Goal: Information Seeking & Learning: Learn about a topic

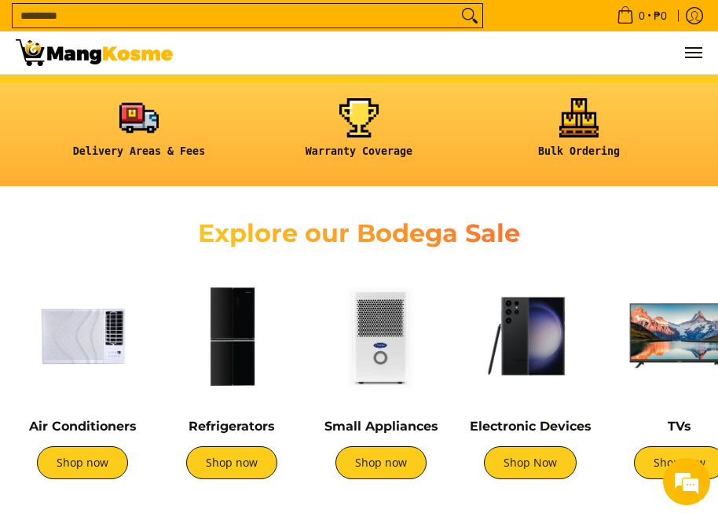
scroll to position [393, 0]
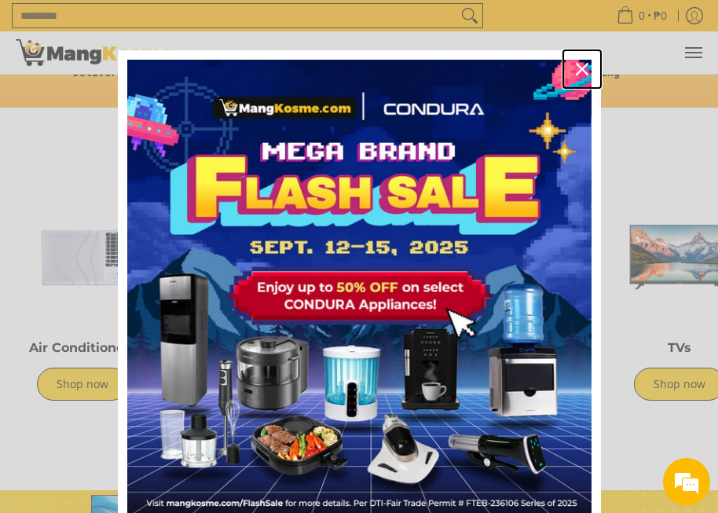
click at [575, 66] on icon "close icon" at bounding box center [581, 69] width 13 height 13
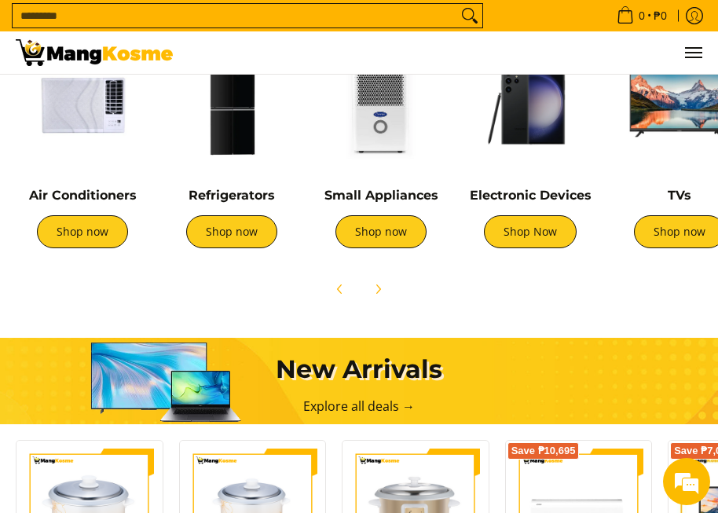
scroll to position [550, 0]
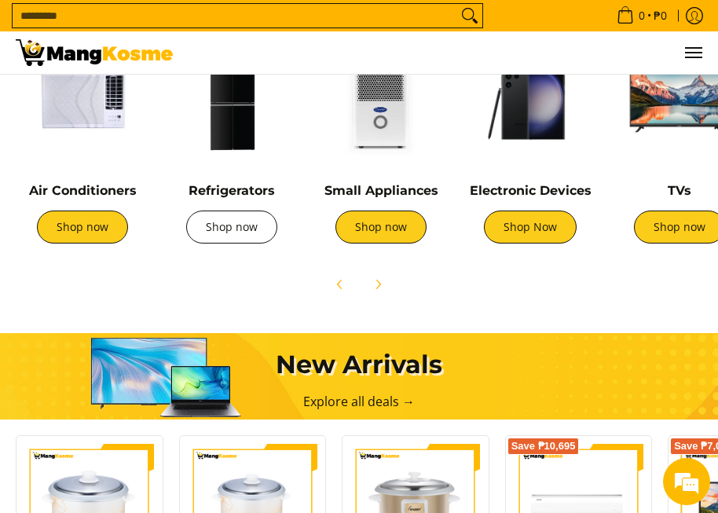
click at [247, 233] on link "Shop now" at bounding box center [231, 226] width 91 height 33
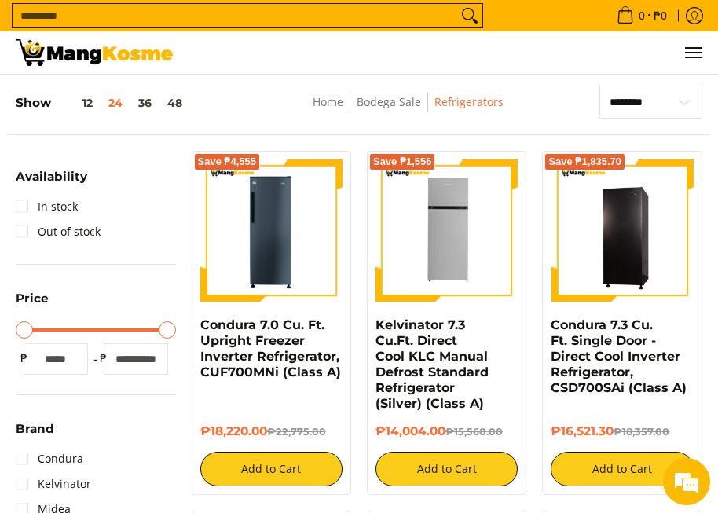
scroll to position [157, 0]
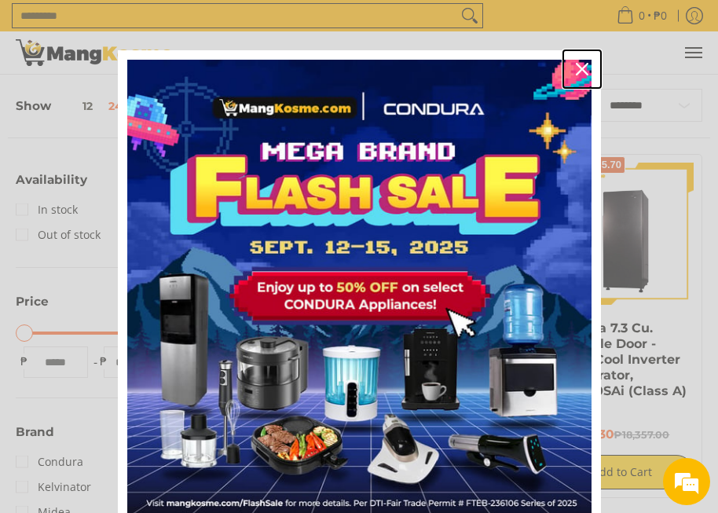
click at [575, 66] on icon "close icon" at bounding box center [581, 69] width 13 height 13
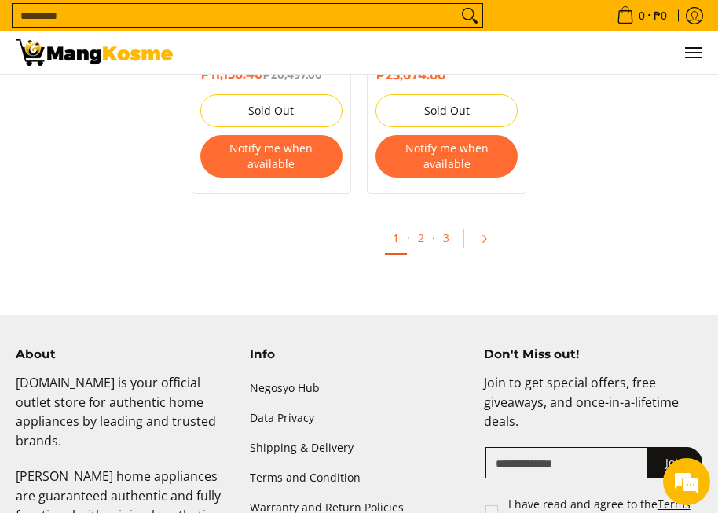
scroll to position [3376, 0]
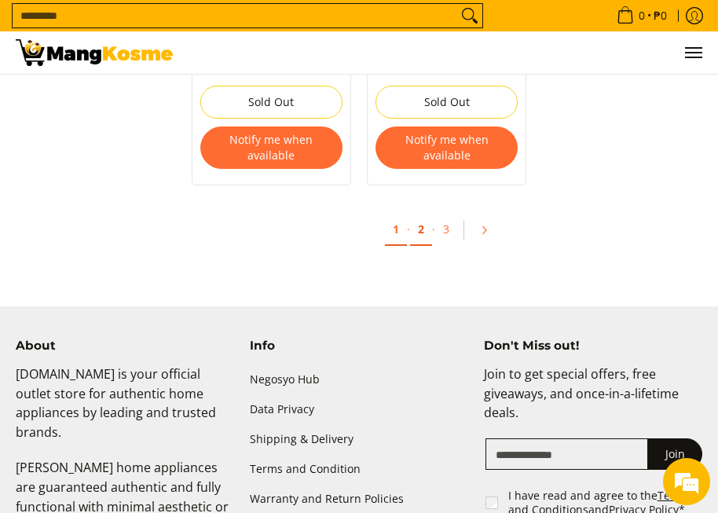
click at [422, 214] on link "2" at bounding box center [421, 230] width 22 height 32
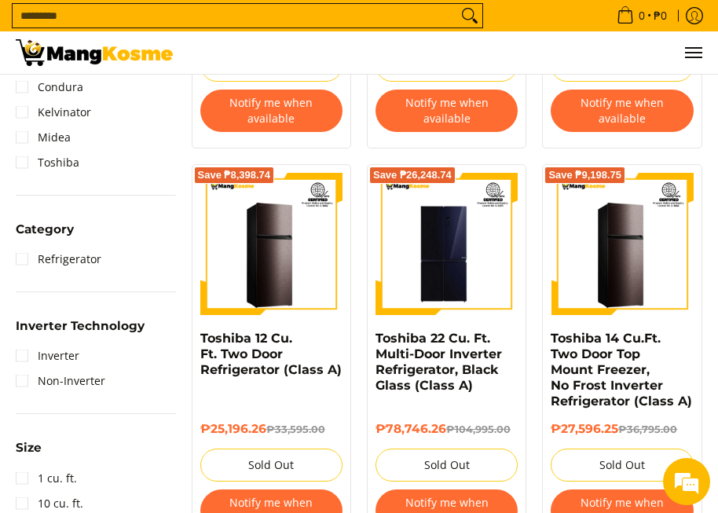
scroll to position [550, 0]
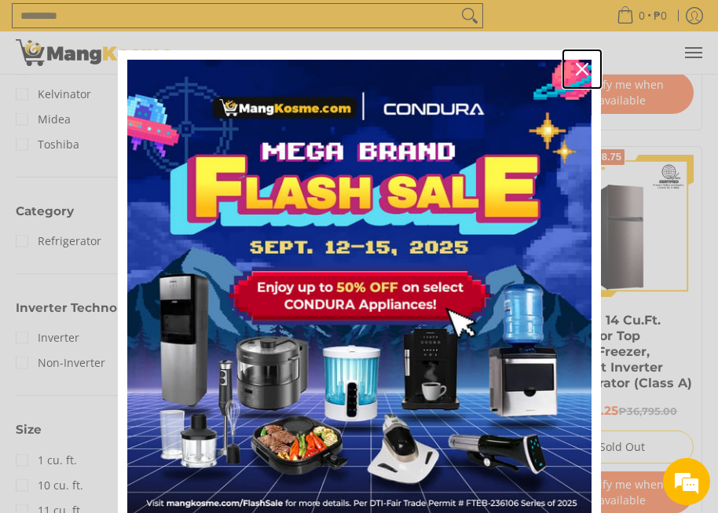
click at [580, 74] on icon "close icon" at bounding box center [581, 69] width 13 height 13
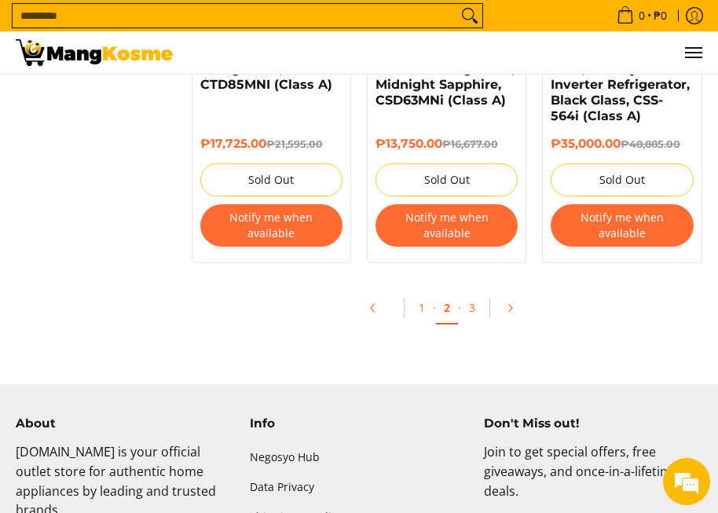
scroll to position [3297, 0]
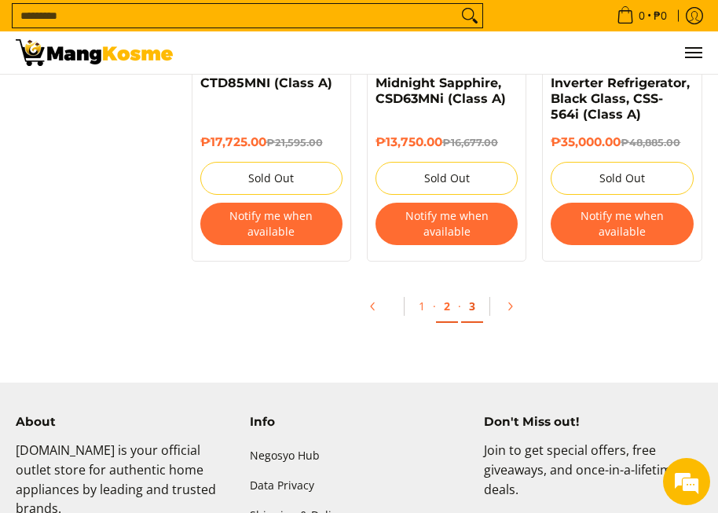
click at [474, 290] on link "3" at bounding box center [472, 306] width 22 height 32
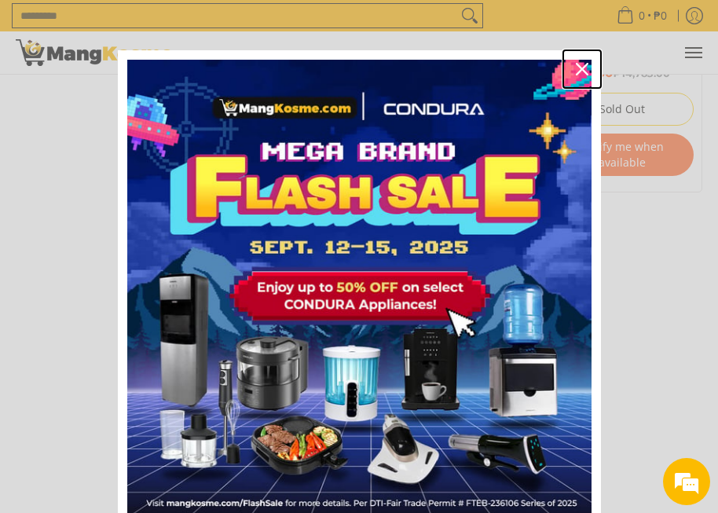
drag, startPoint x: 579, startPoint y: 68, endPoint x: 571, endPoint y: 133, distance: 66.5
click at [579, 68] on icon "close icon" at bounding box center [581, 69] width 13 height 13
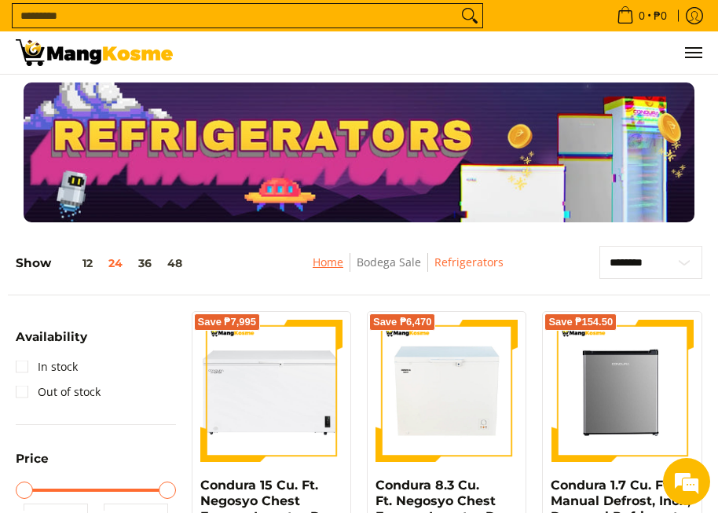
click at [329, 258] on link "Home" at bounding box center [327, 261] width 31 height 15
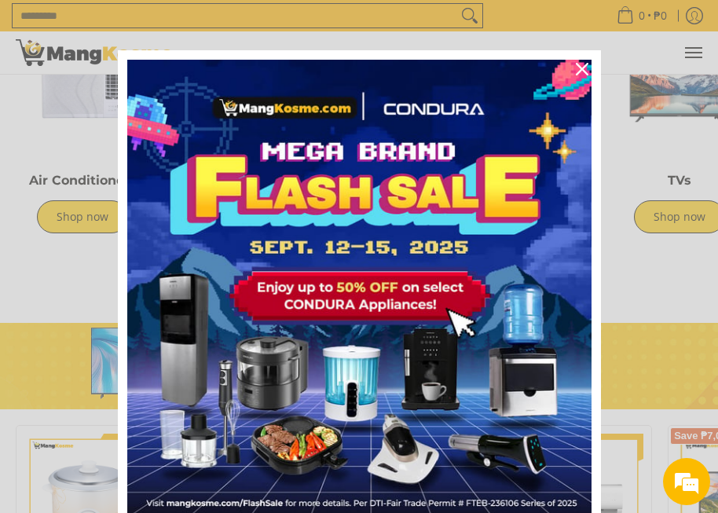
scroll to position [707, 0]
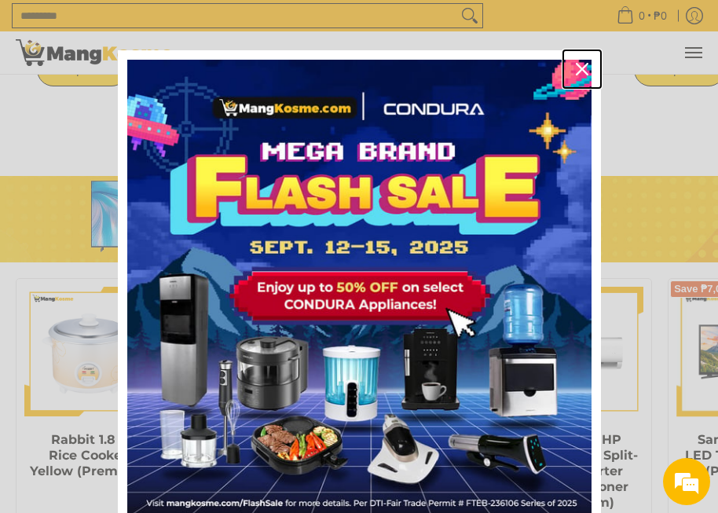
click at [575, 70] on icon "close icon" at bounding box center [581, 69] width 13 height 13
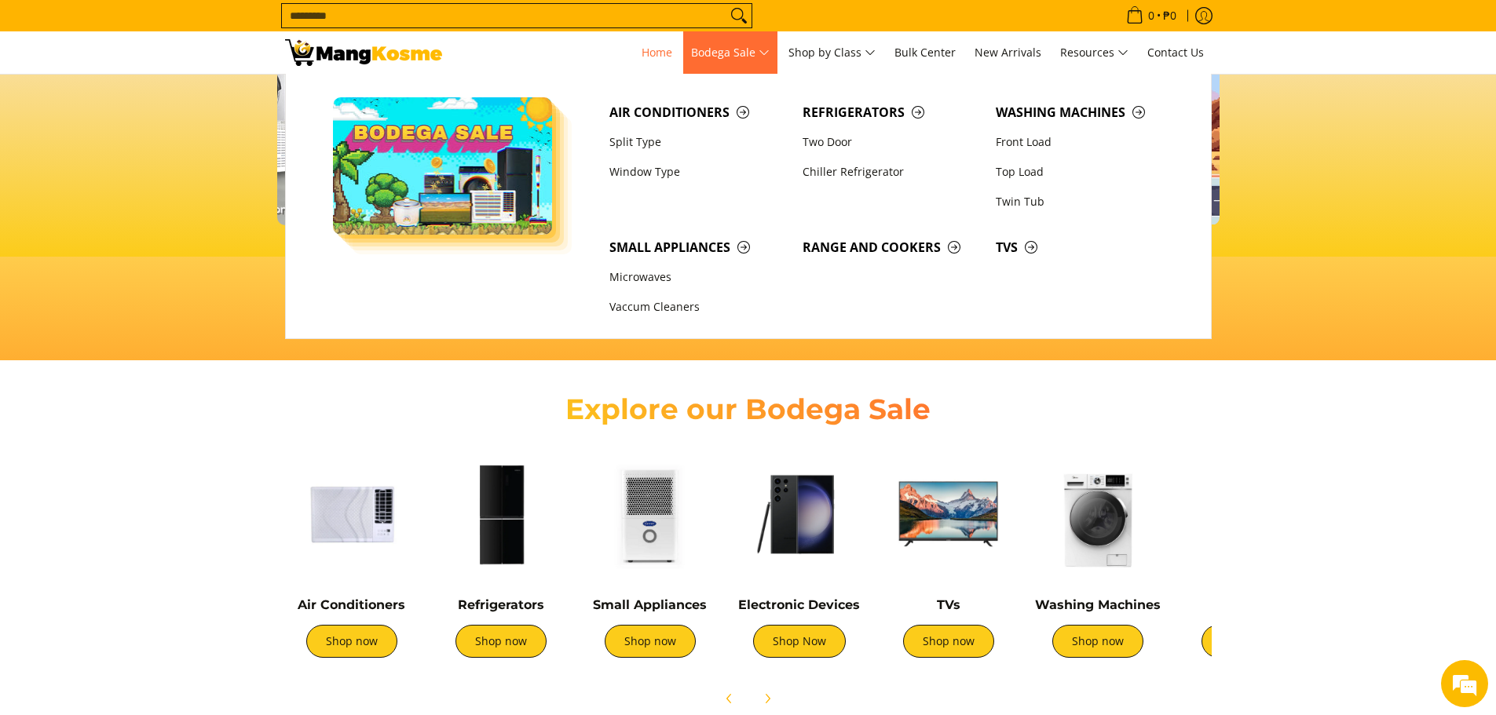
scroll to position [0, 2497]
click at [717, 144] on link "Two Door" at bounding box center [891, 142] width 193 height 30
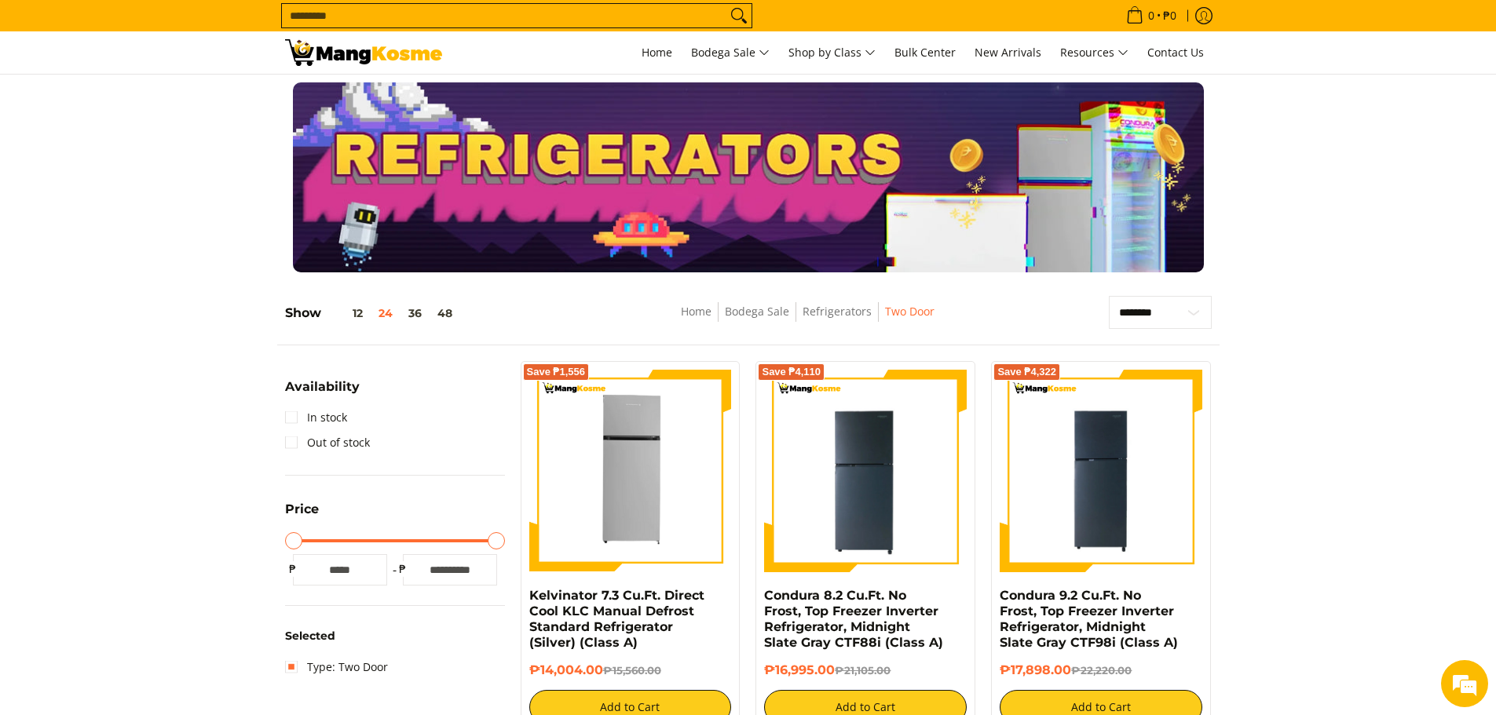
scroll to position [393, 0]
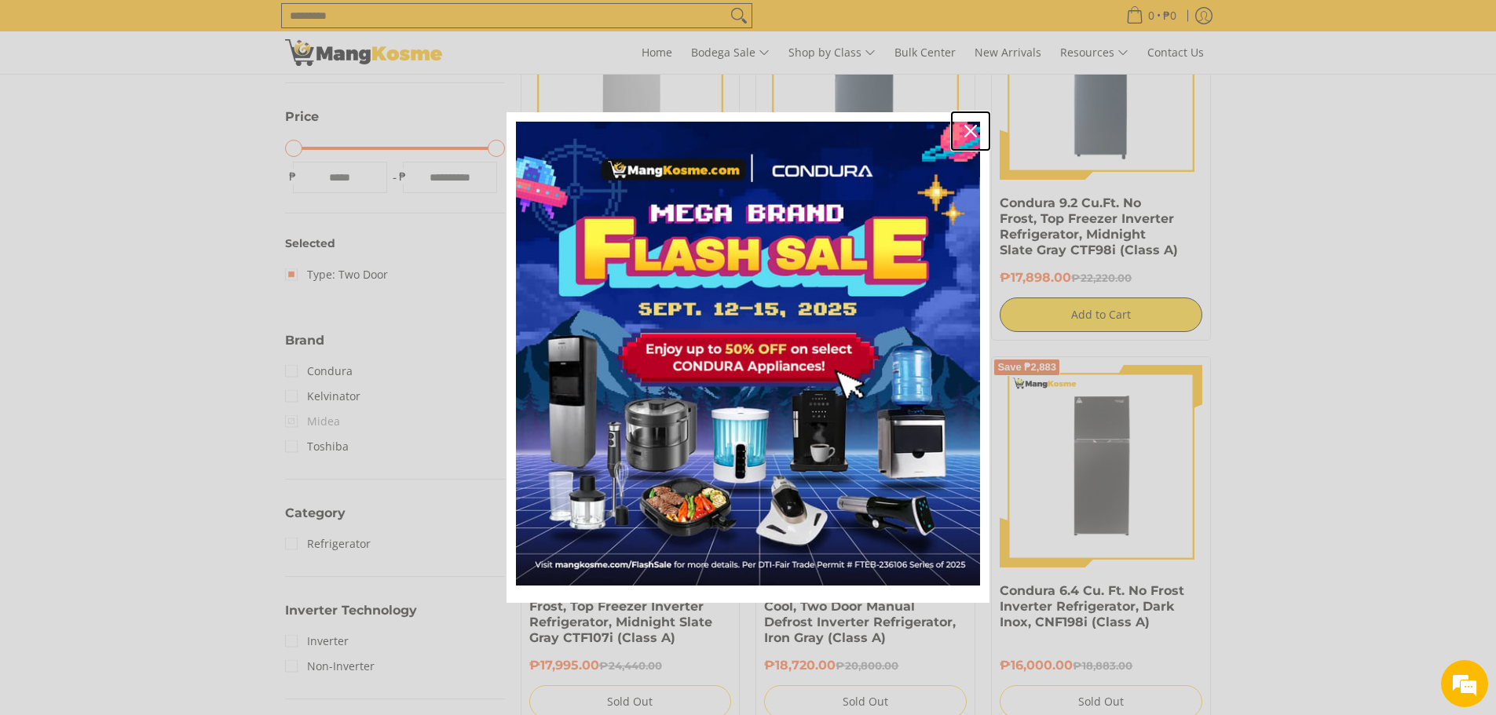
click at [970, 125] on icon "close icon" at bounding box center [970, 131] width 13 height 13
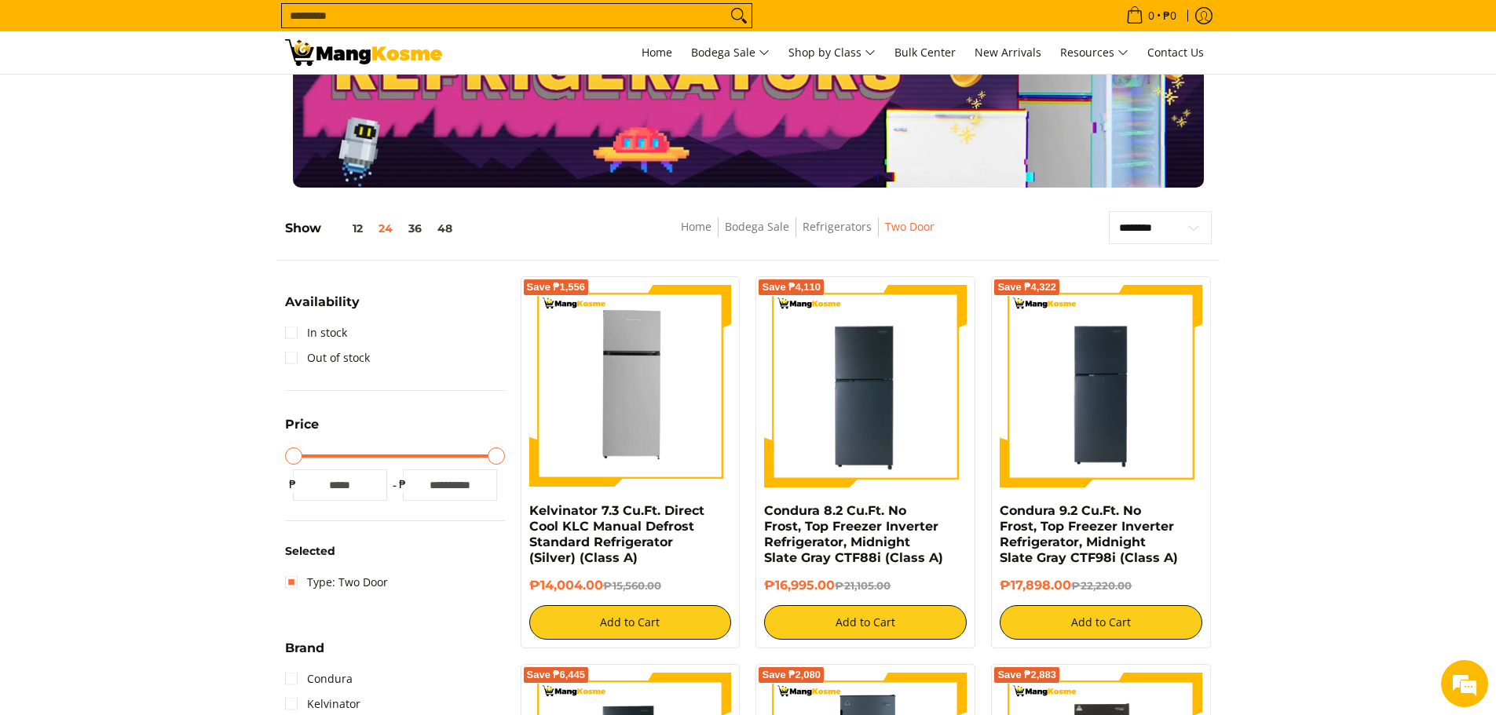
scroll to position [79, 0]
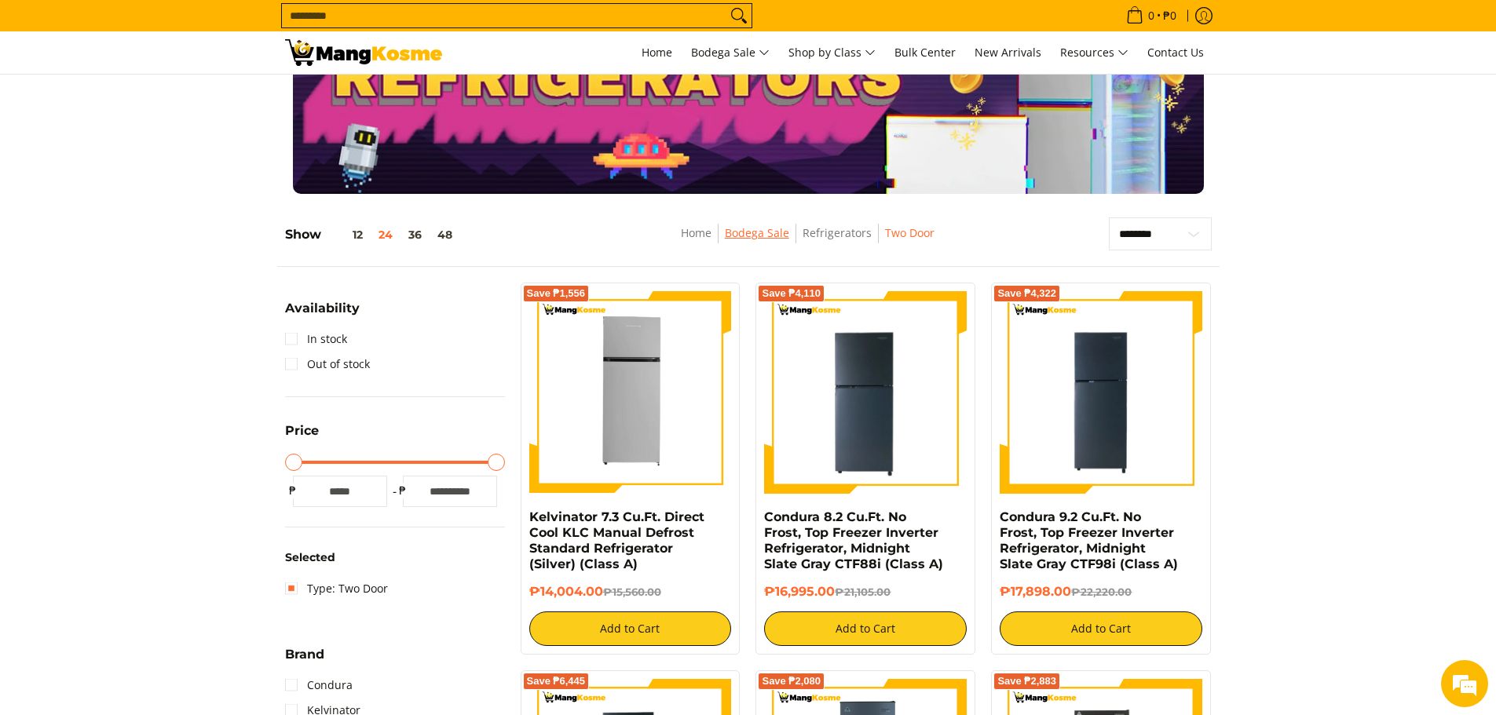
click at [758, 228] on link "Bodega Sale" at bounding box center [757, 232] width 64 height 15
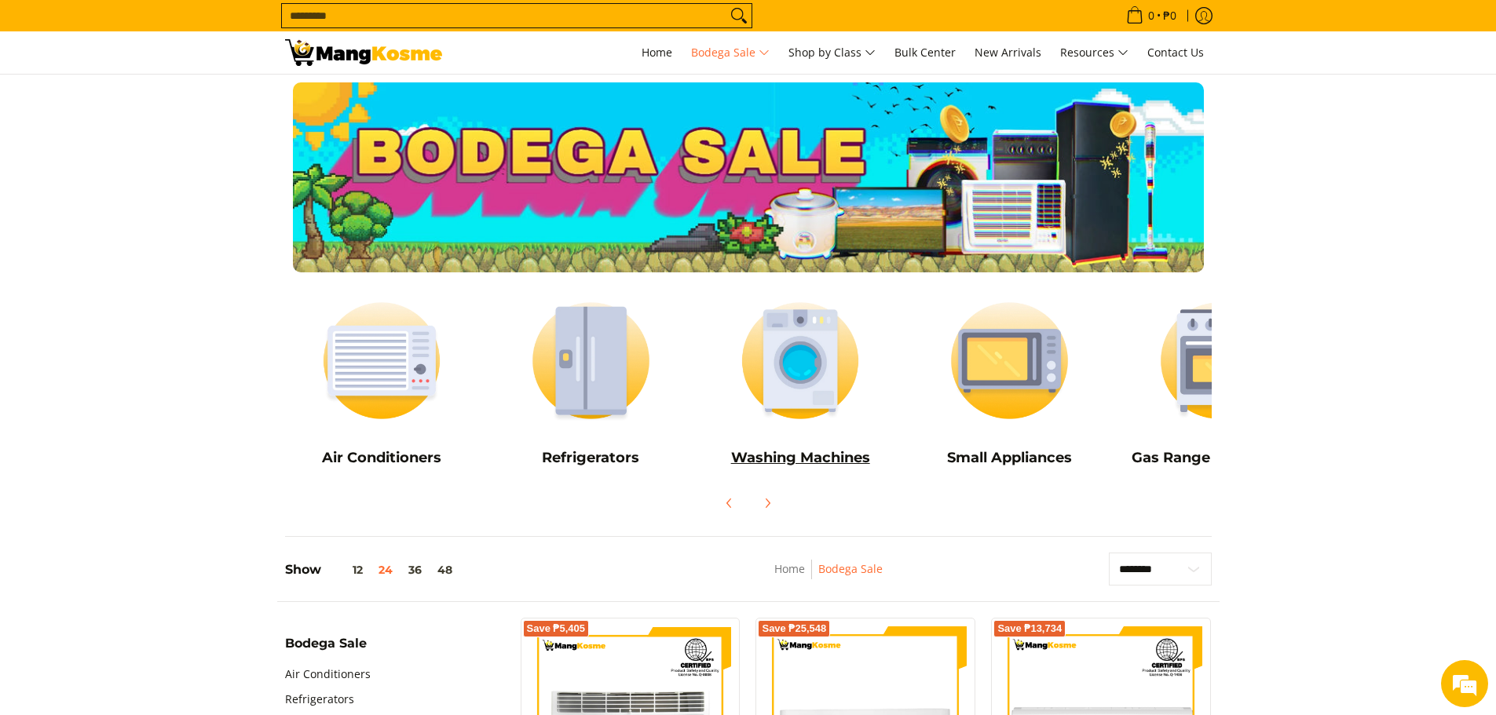
click at [791, 348] on img at bounding box center [800, 360] width 194 height 145
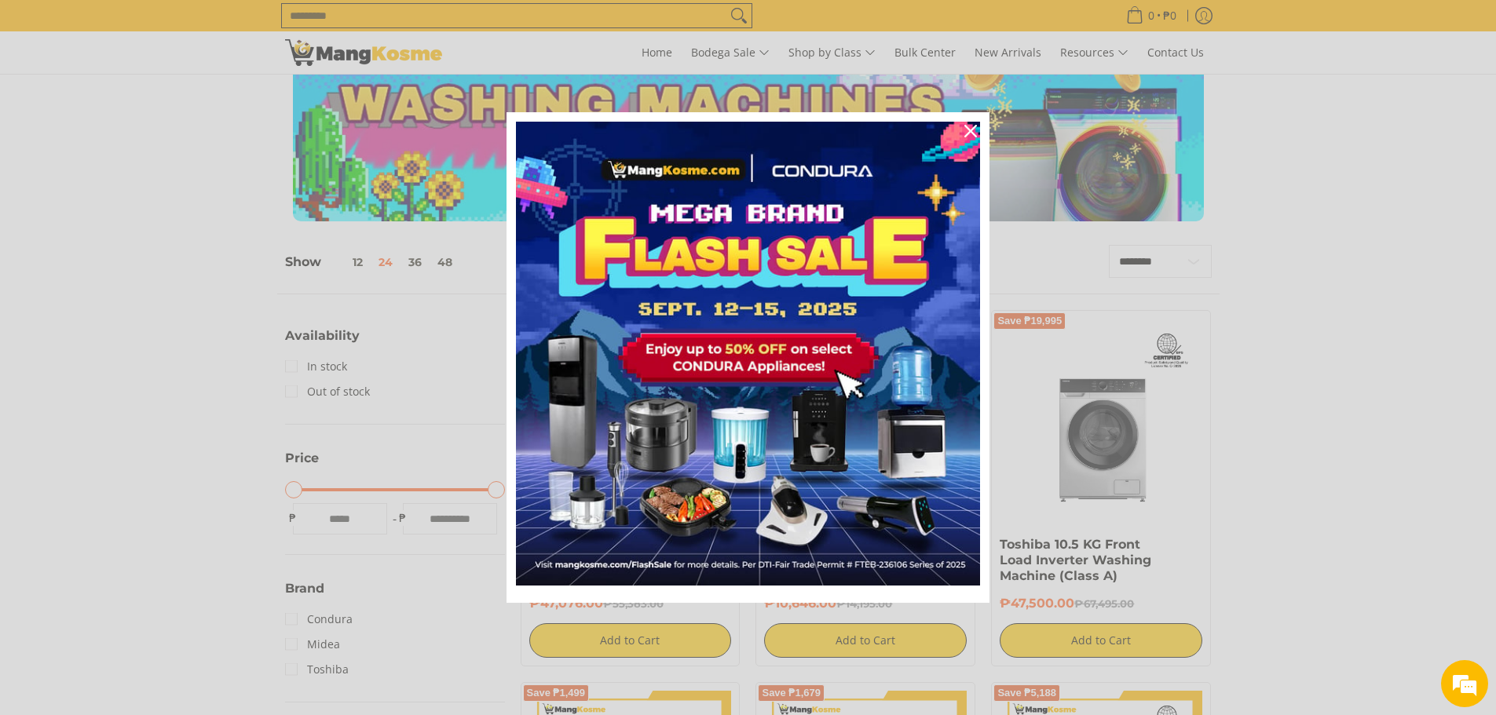
scroll to position [79, 0]
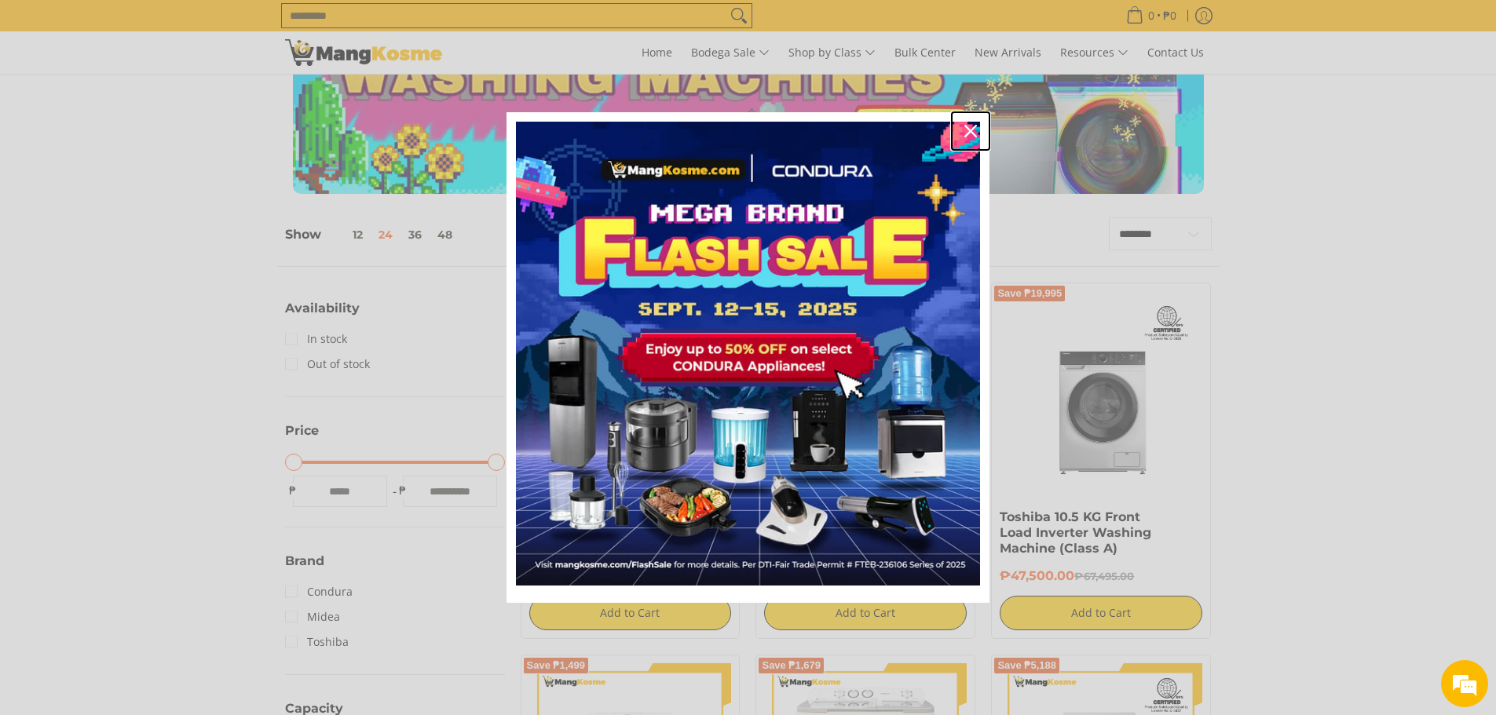
drag, startPoint x: 963, startPoint y: 130, endPoint x: 1019, endPoint y: 170, distance: 69.3
click at [963, 130] on div "Close" at bounding box center [970, 131] width 25 height 25
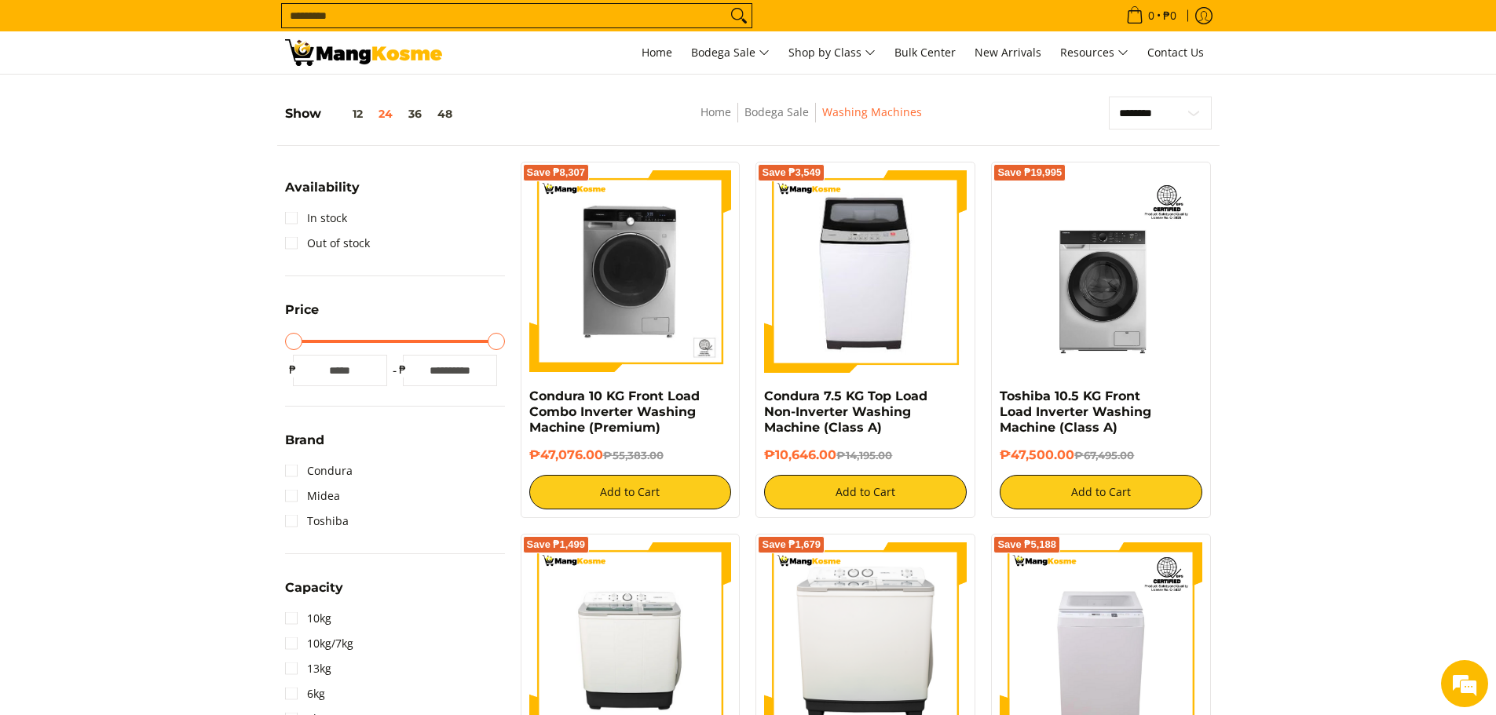
scroll to position [0, 0]
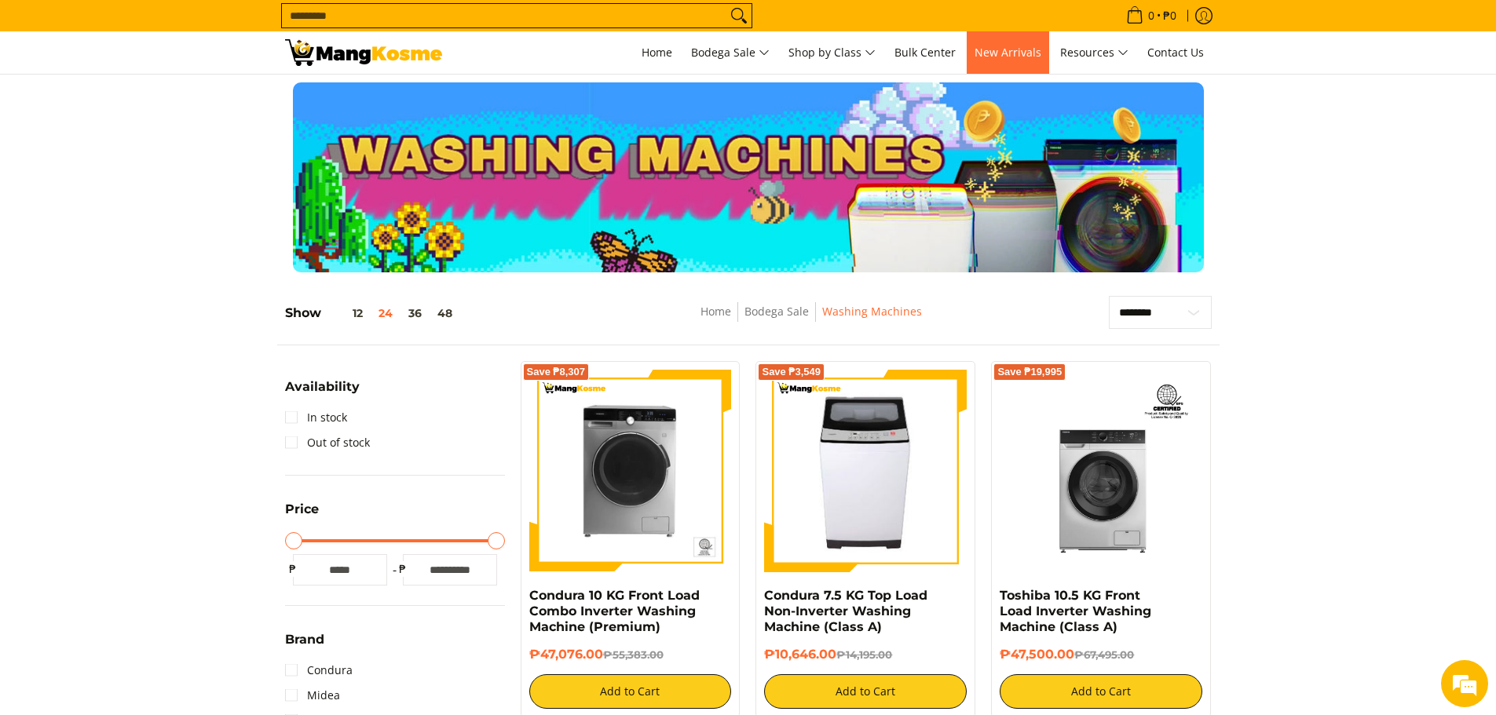
click at [1014, 53] on span "New Arrivals" at bounding box center [1007, 52] width 67 height 15
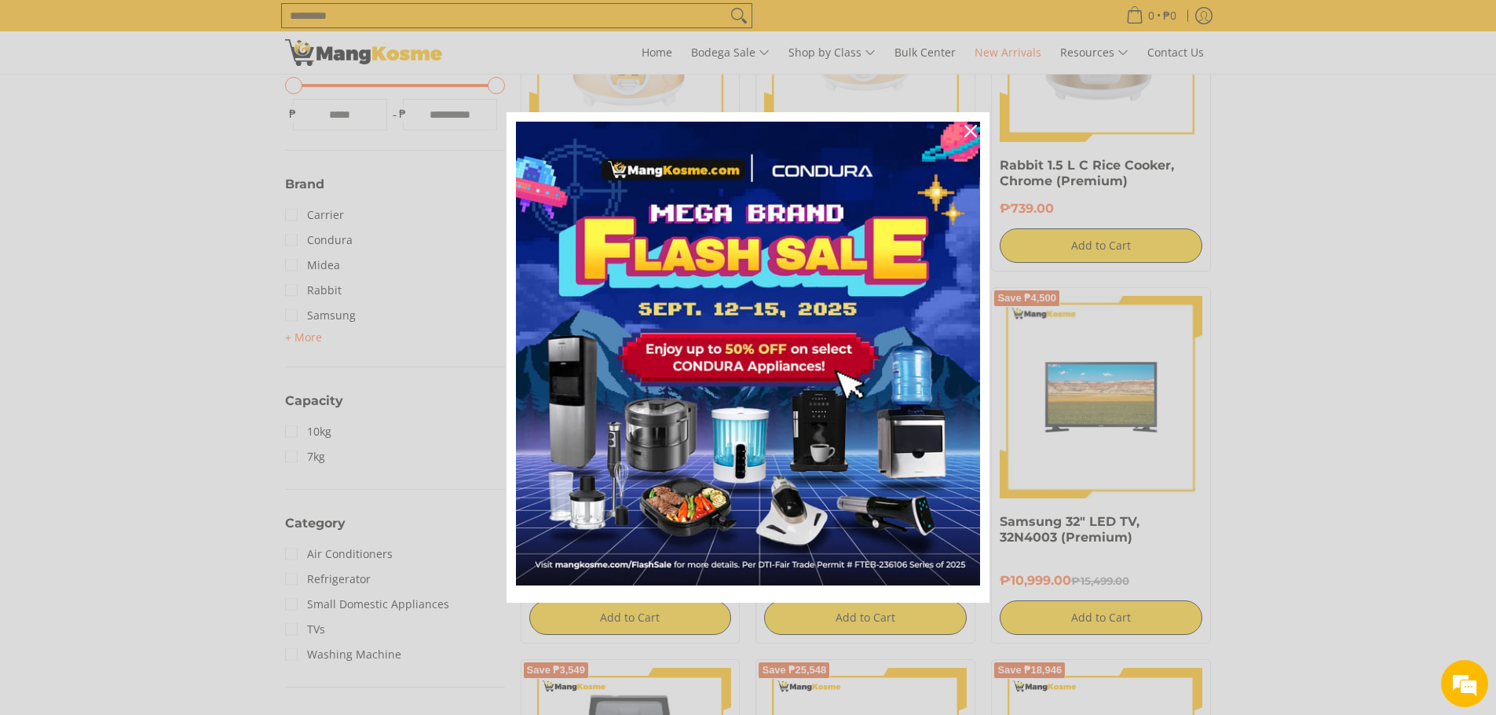
scroll to position [471, 0]
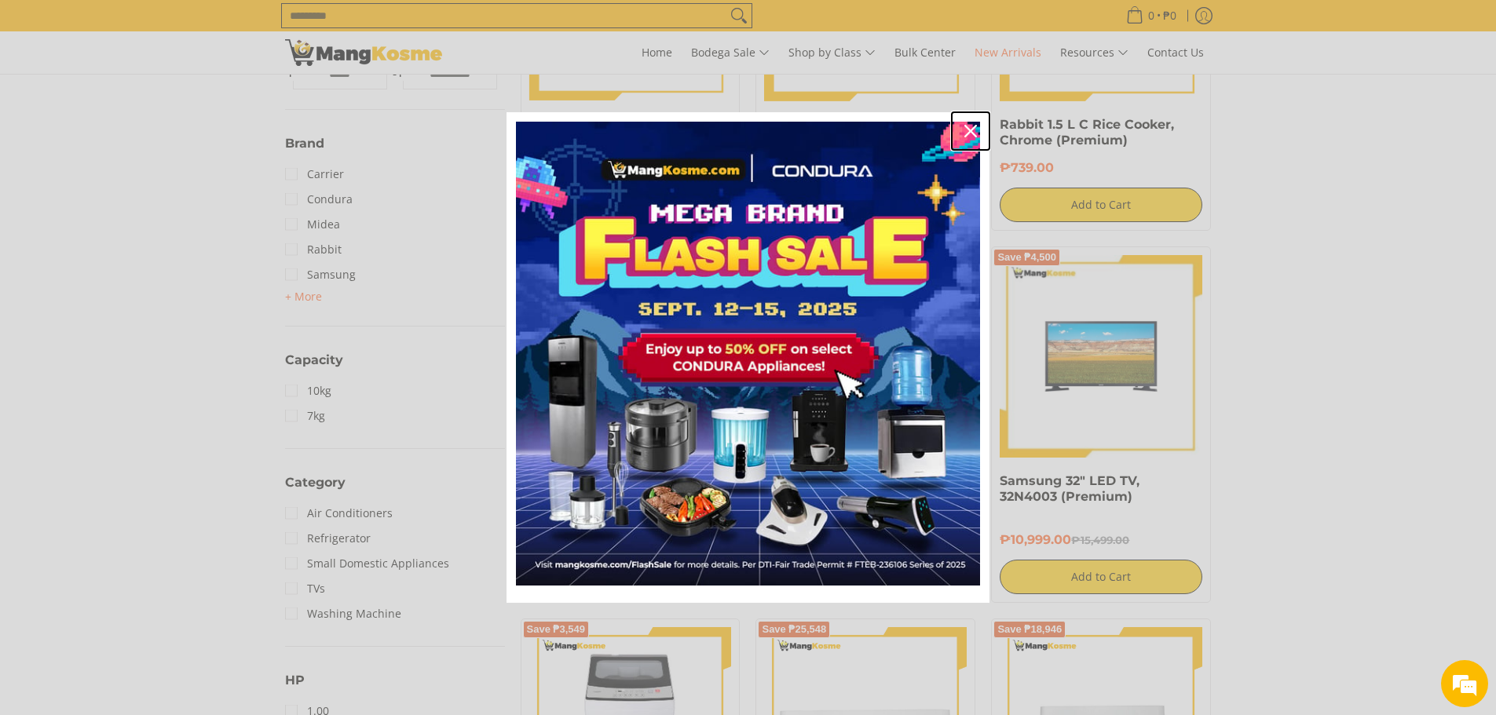
click at [966, 132] on icon "close icon" at bounding box center [970, 131] width 13 height 13
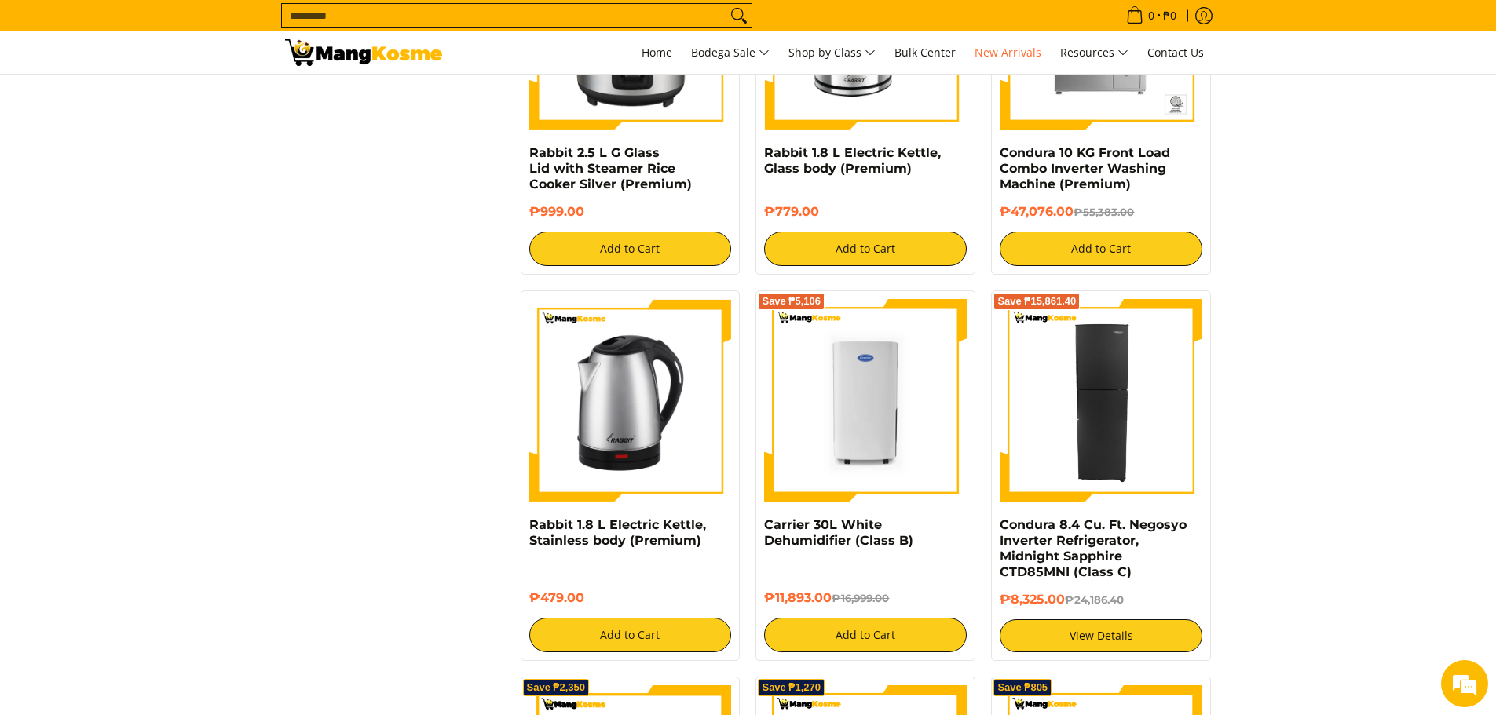
scroll to position [2288, 0]
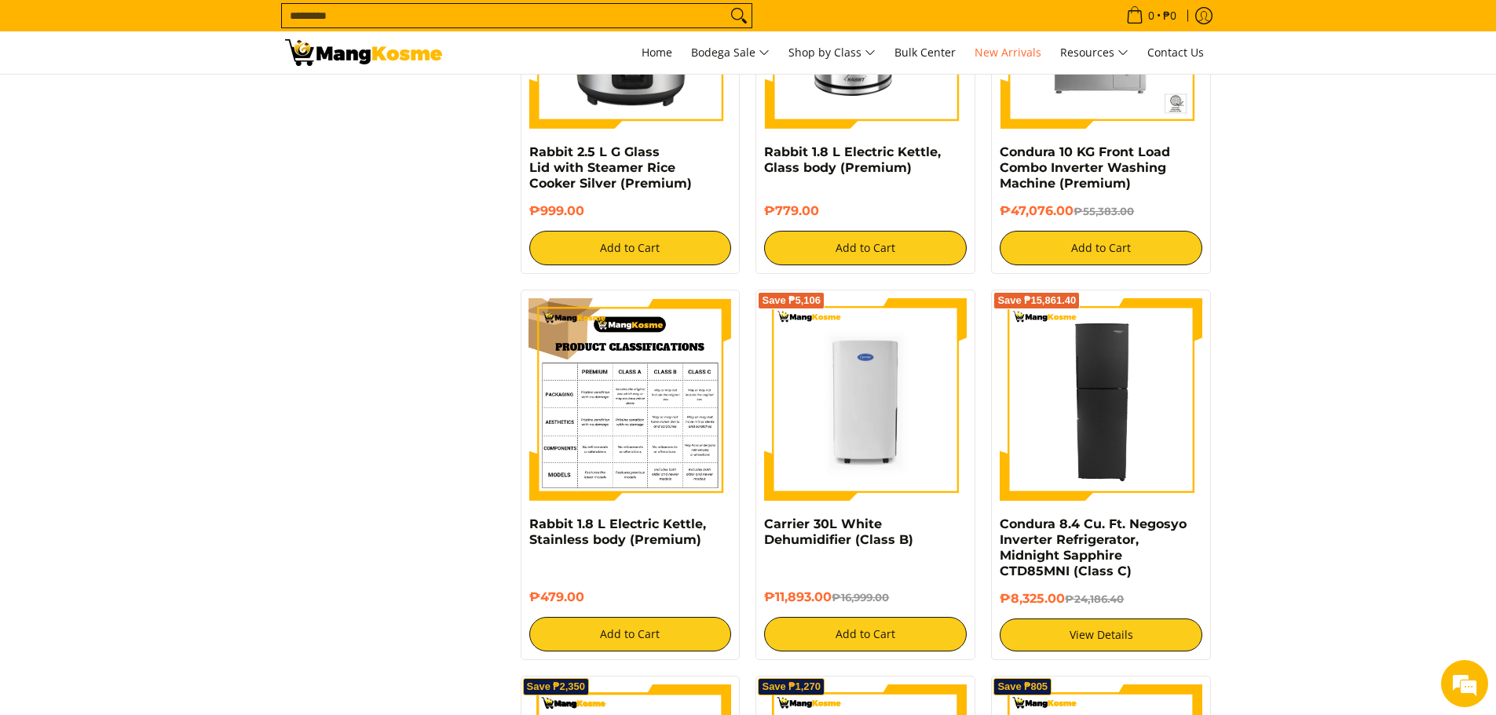
click at [660, 407] on img at bounding box center [630, 399] width 203 height 203
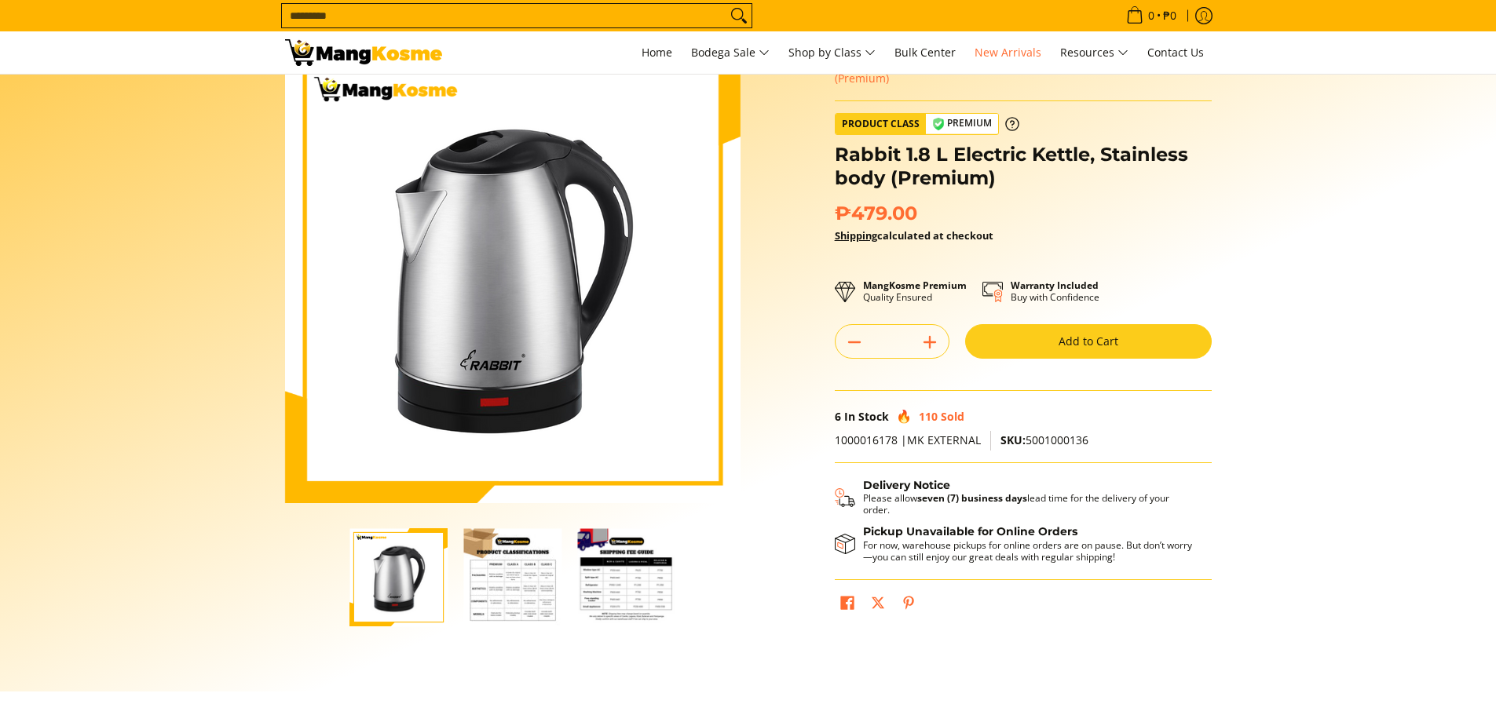
click at [504, 589] on img "Rabbit 1.8 L Electric Kettle, Stainless body (Premium)-2" at bounding box center [512, 577] width 98 height 98
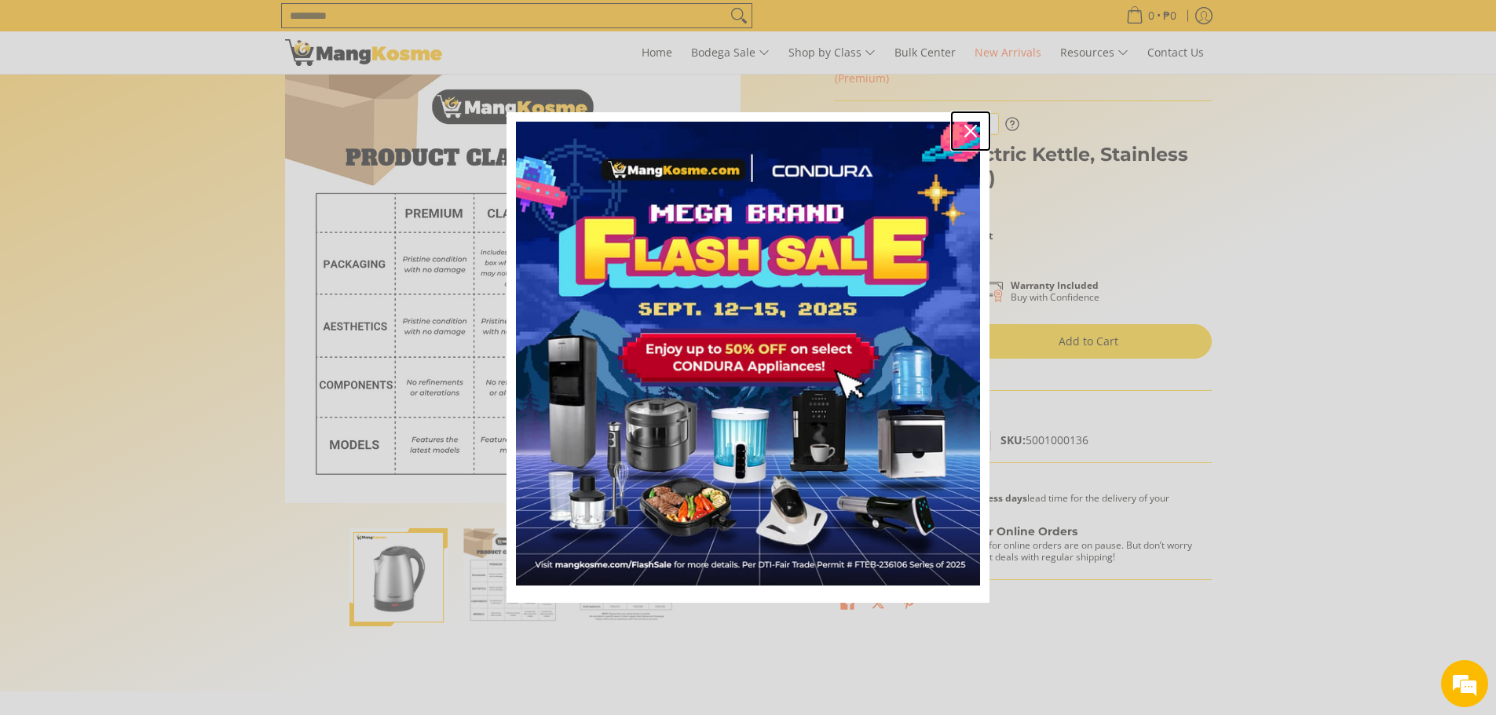
click at [968, 130] on icon "close icon" at bounding box center [970, 131] width 13 height 13
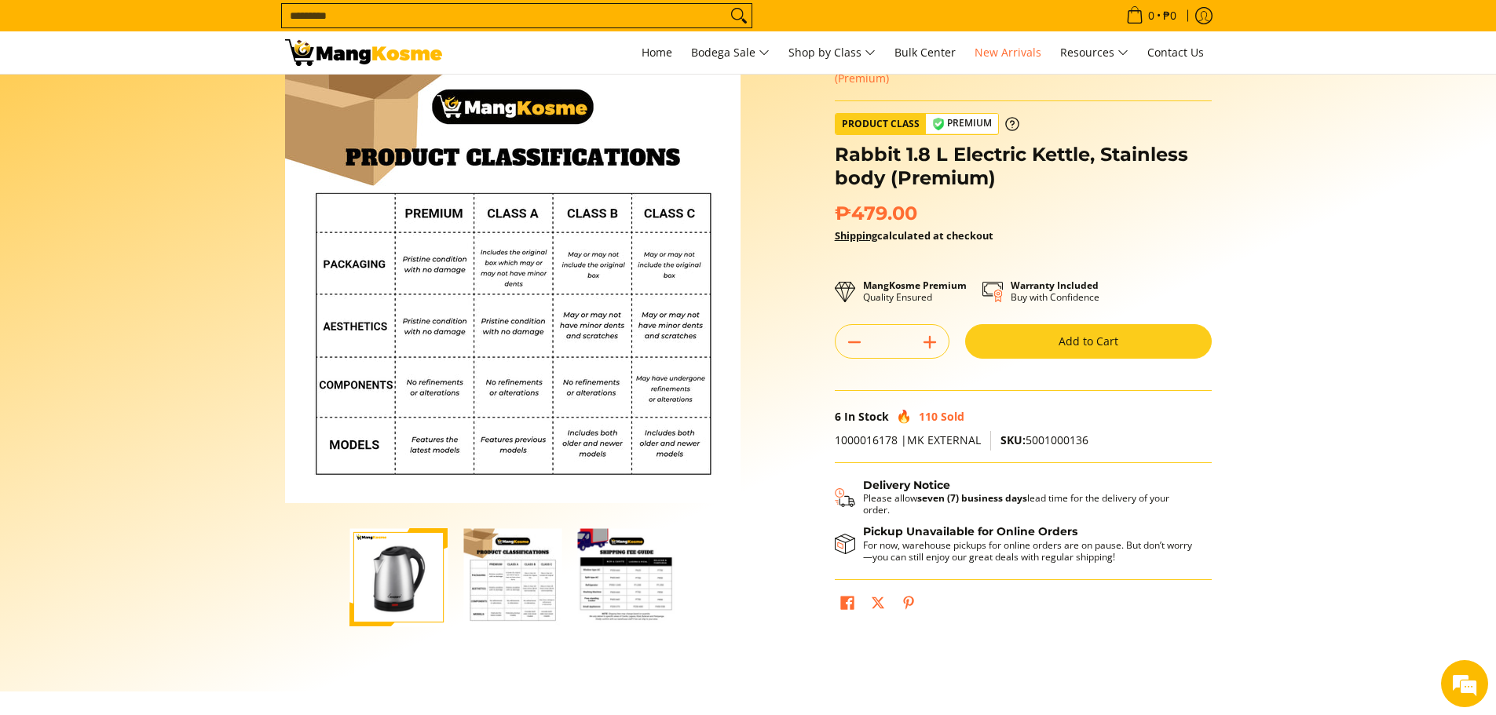
click at [1310, 572] on section "Skip to Main Content Enable zoom Disable zoom Enable zoom Disable zoom Enable z…" at bounding box center [748, 353] width 1496 height 675
click at [629, 586] on img "Rabbit 1.8 L Electric Kettle, Stainless body (Premium)-3" at bounding box center [626, 577] width 98 height 98
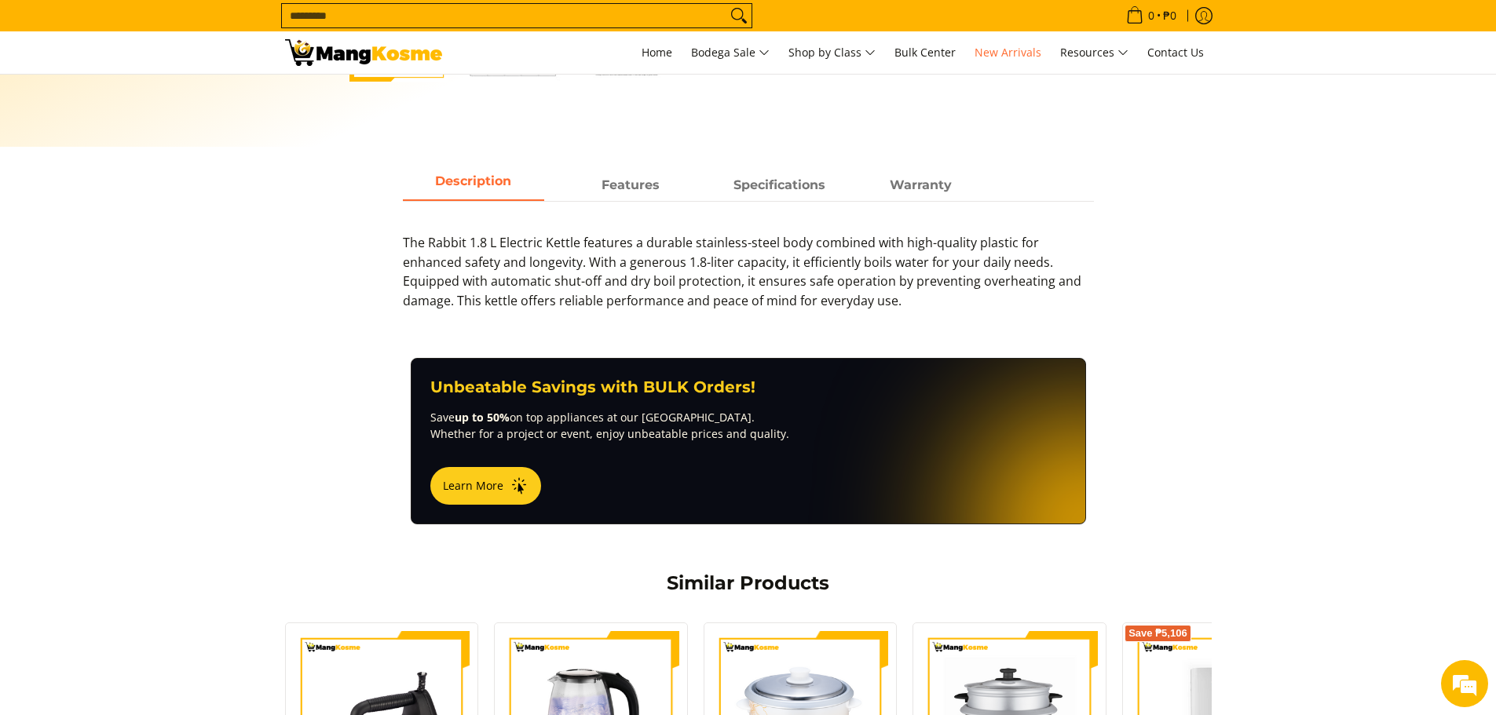
scroll to position [451, 0]
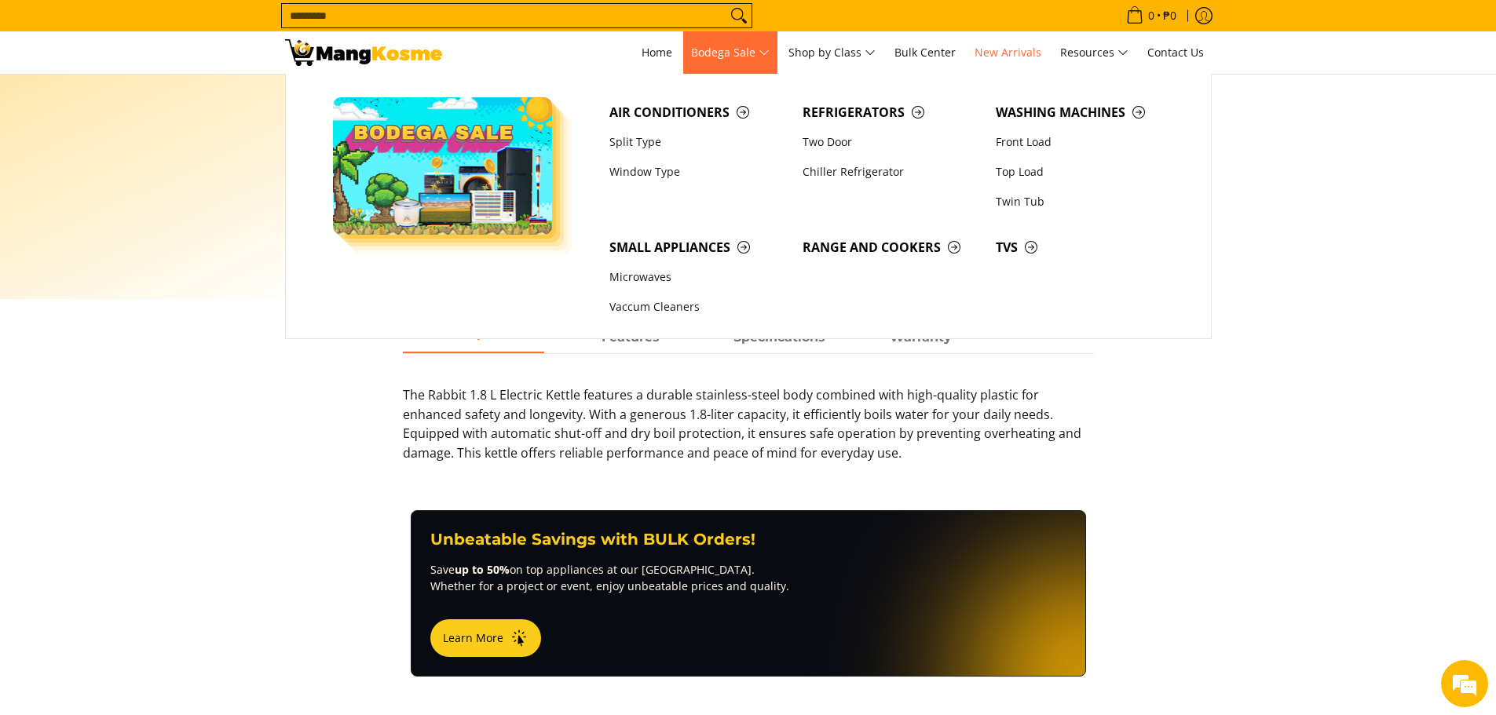
click at [736, 48] on span "Bodega Sale" at bounding box center [730, 53] width 79 height 20
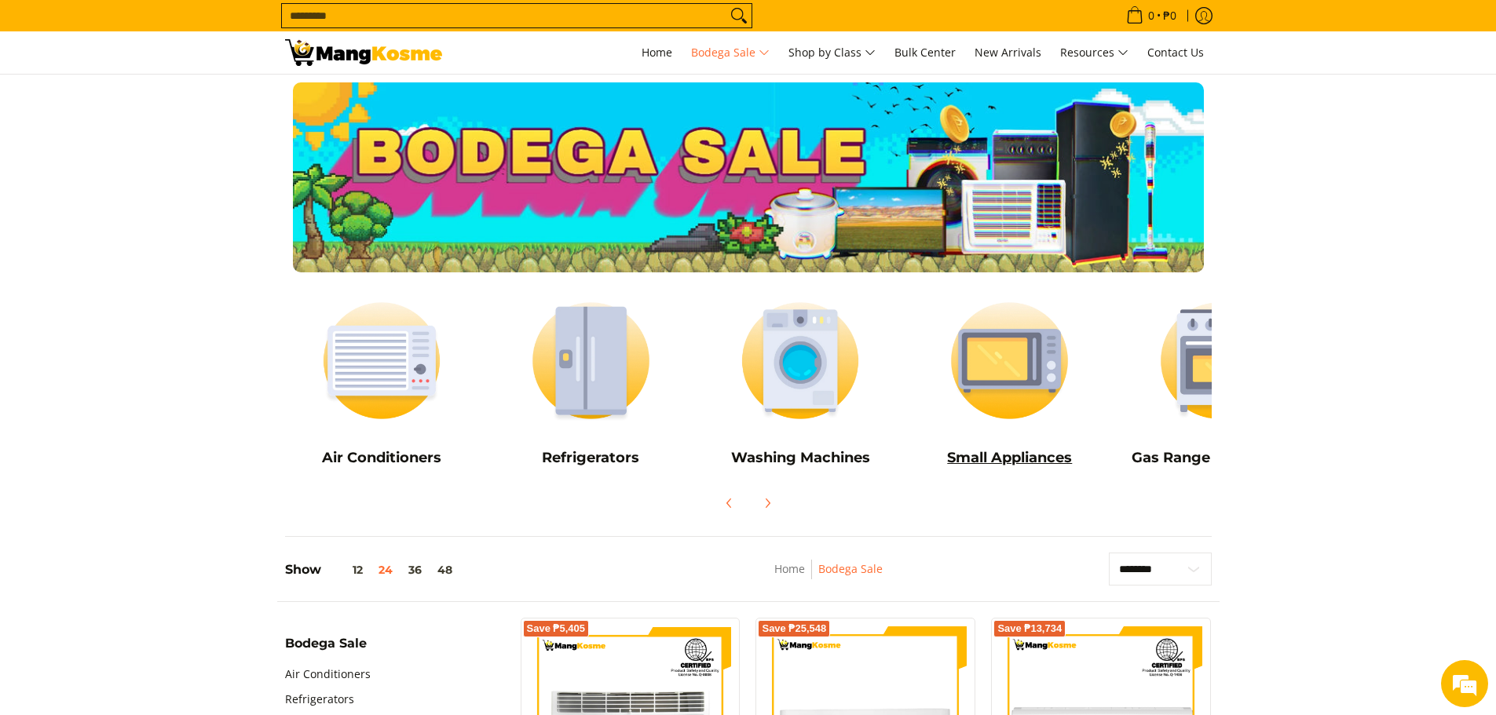
click at [1001, 374] on img at bounding box center [1009, 360] width 194 height 145
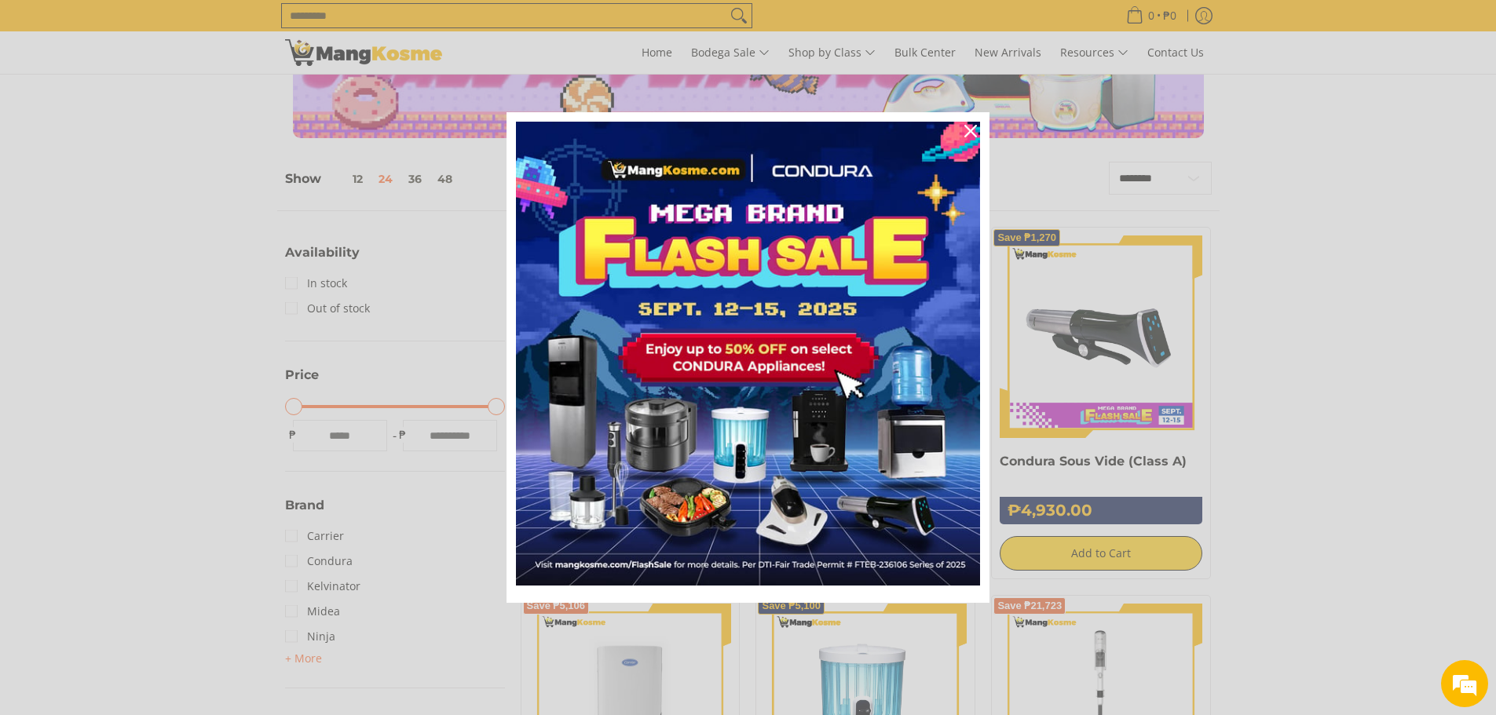
scroll to position [157, 0]
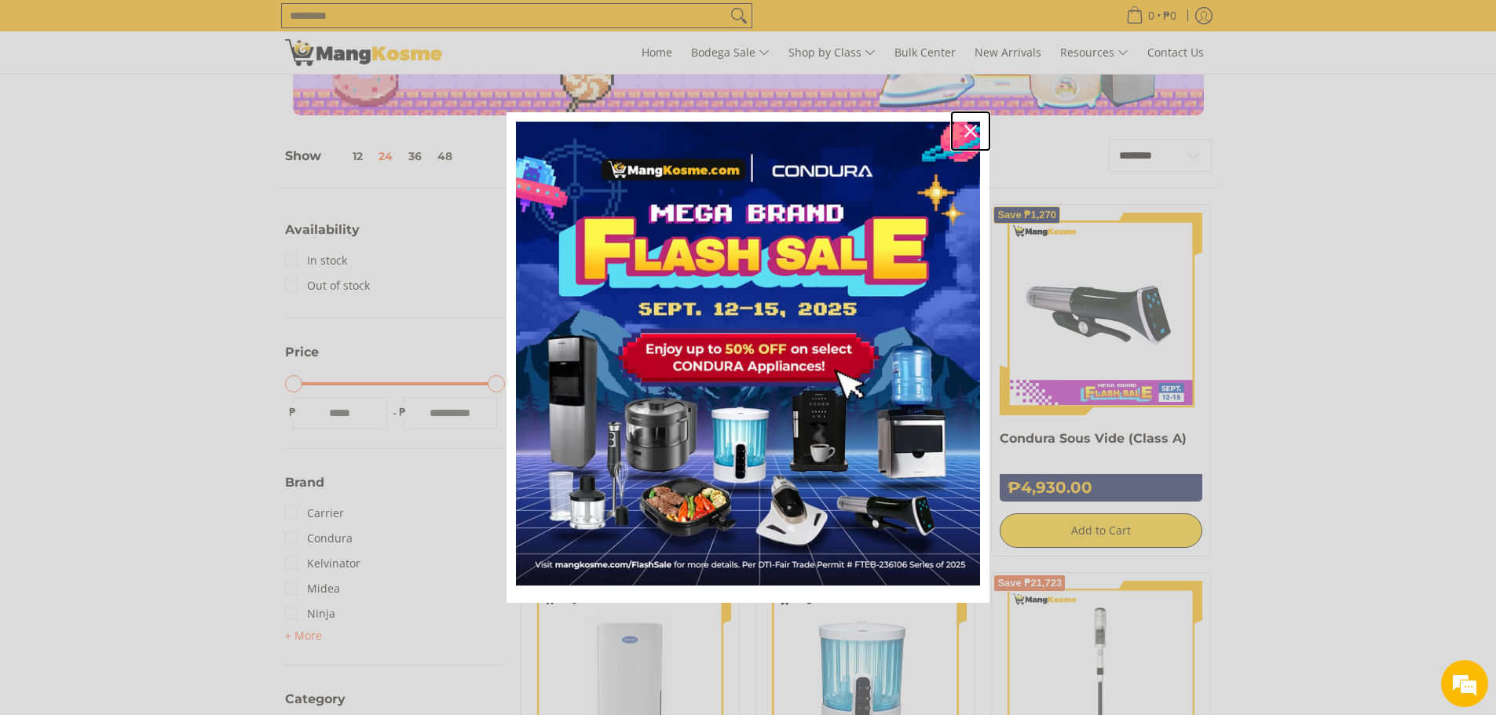
click at [965, 128] on icon "close icon" at bounding box center [970, 131] width 13 height 13
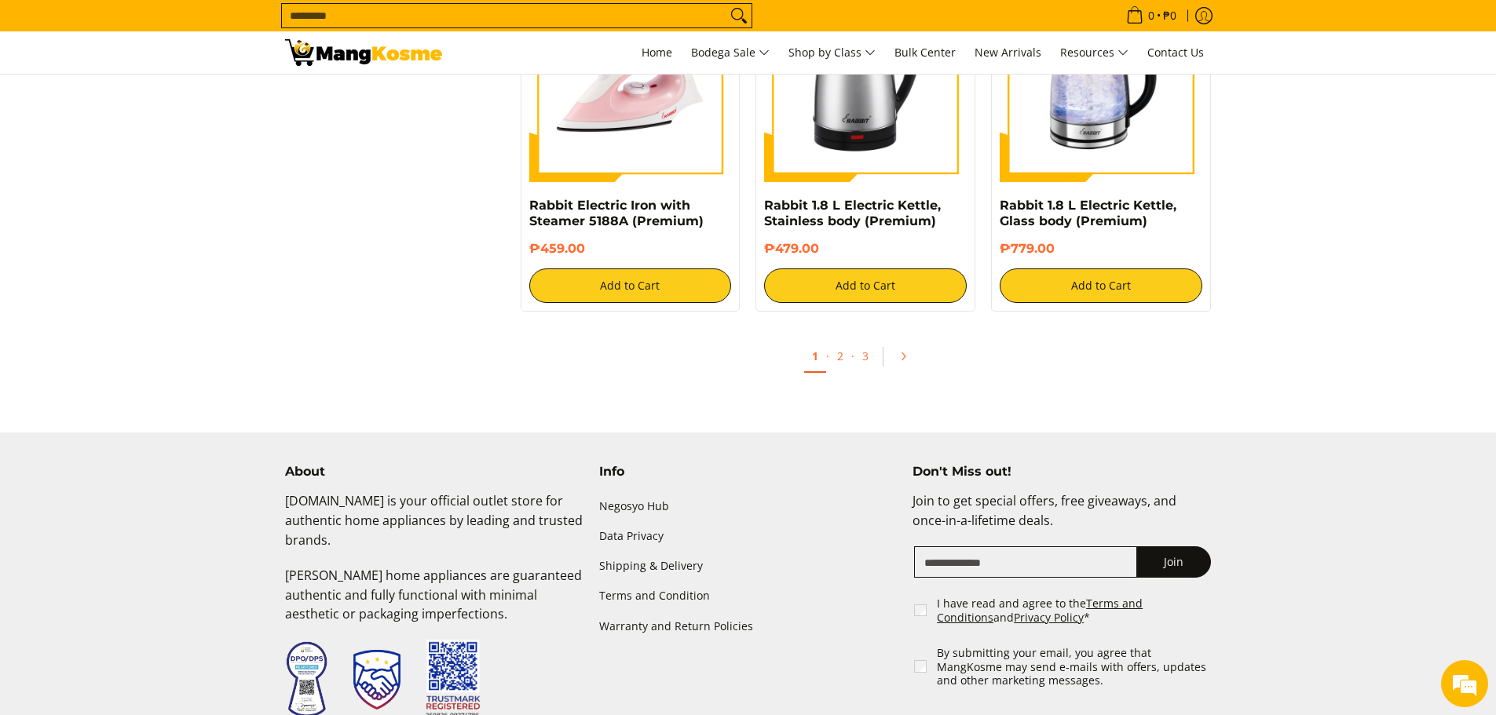
scroll to position [2983, 0]
click at [843, 353] on link "2" at bounding box center [840, 356] width 22 height 32
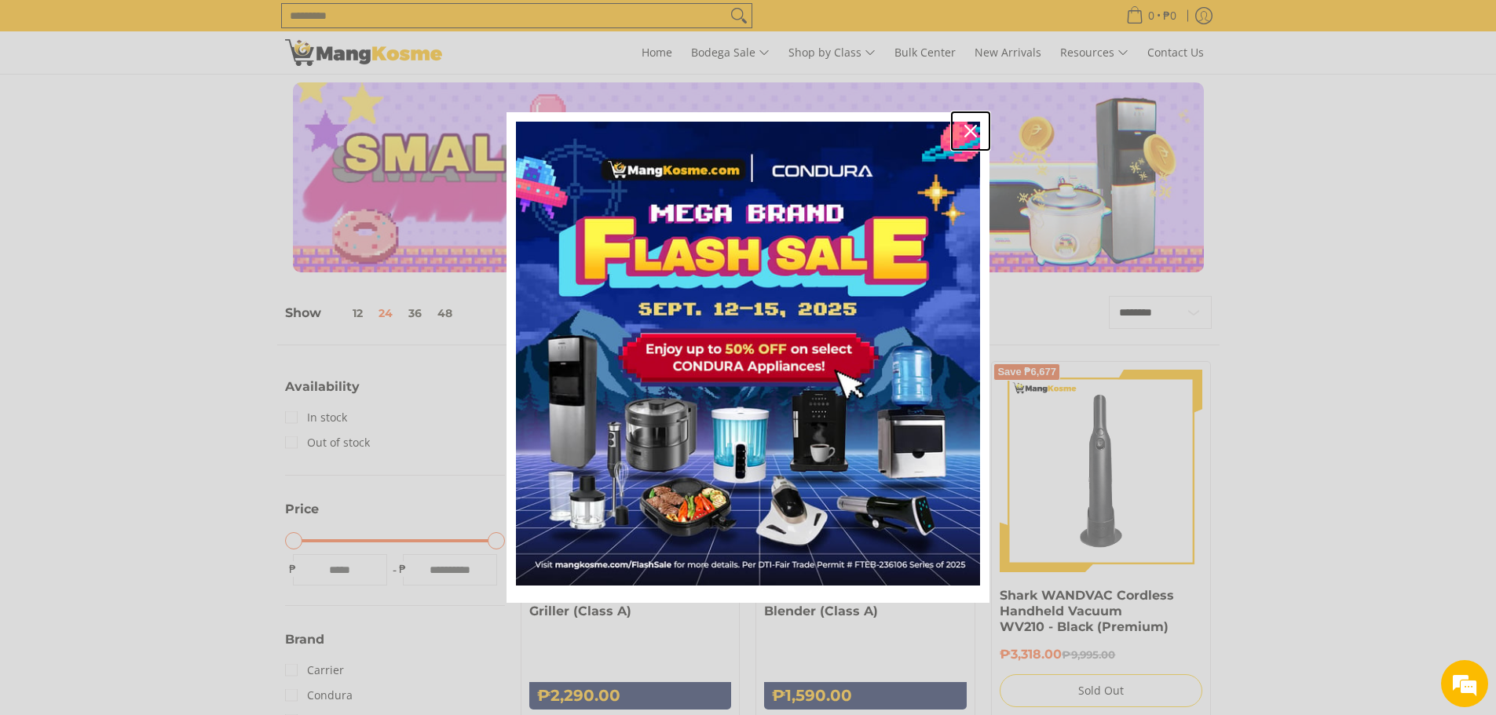
click at [967, 128] on icon "close icon" at bounding box center [970, 131] width 13 height 13
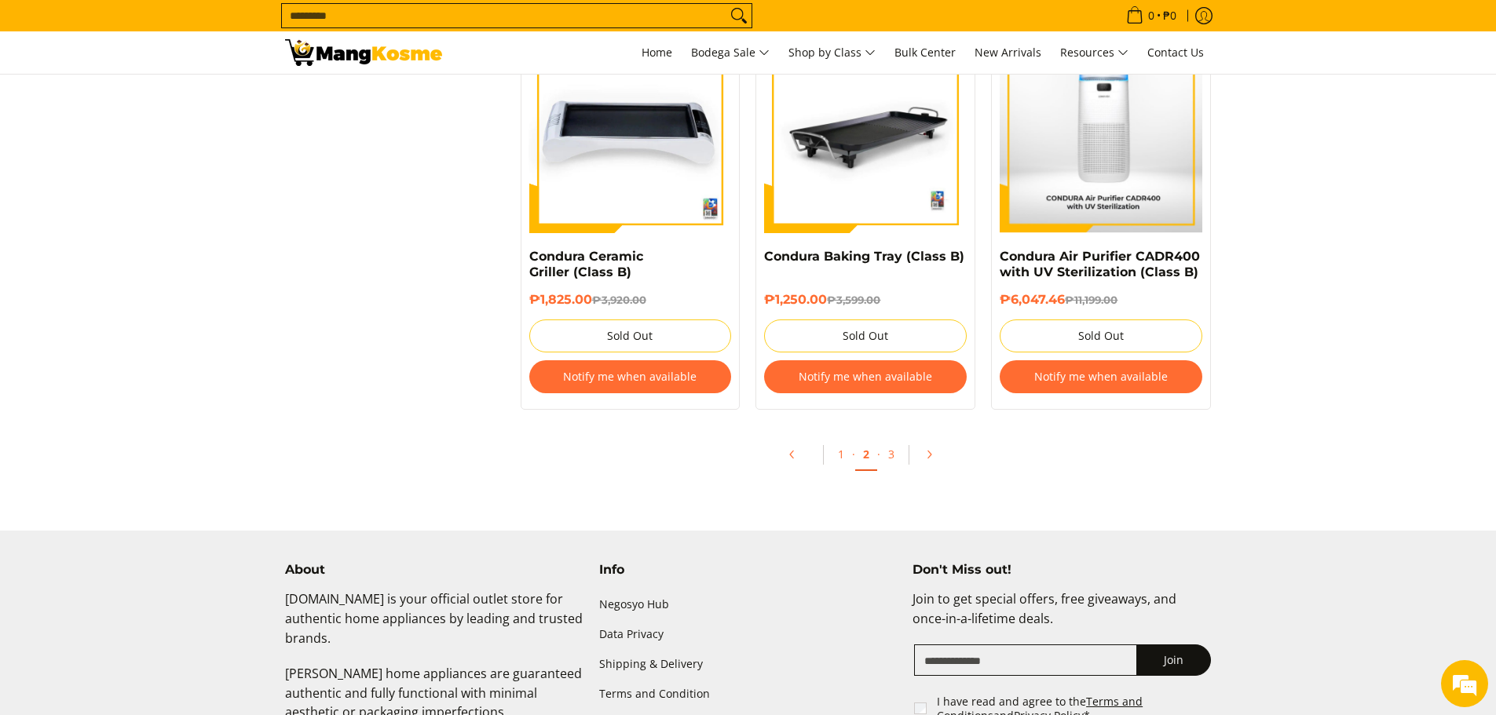
scroll to position [3297, 0]
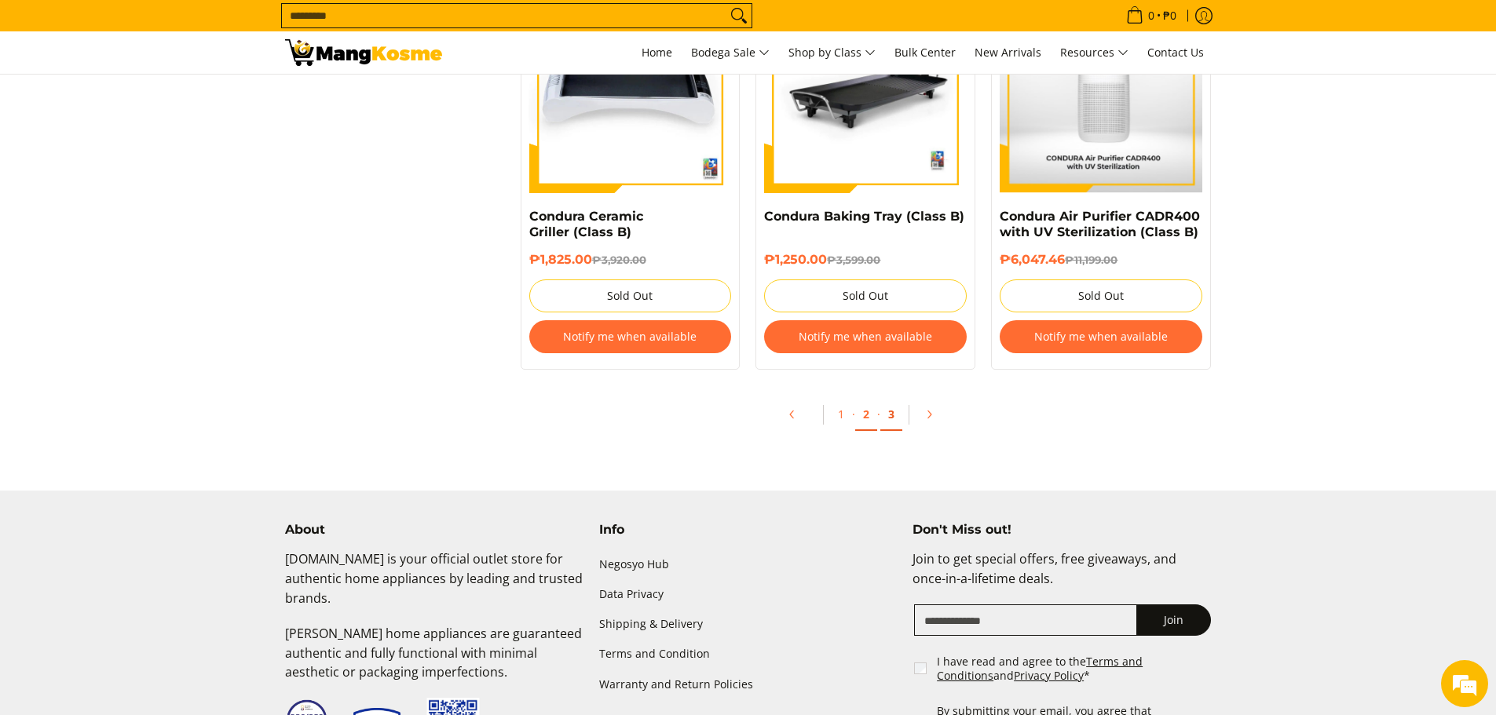
drag, startPoint x: 891, startPoint y: 413, endPoint x: 908, endPoint y: 413, distance: 16.5
click at [891, 413] on link "3" at bounding box center [891, 415] width 22 height 32
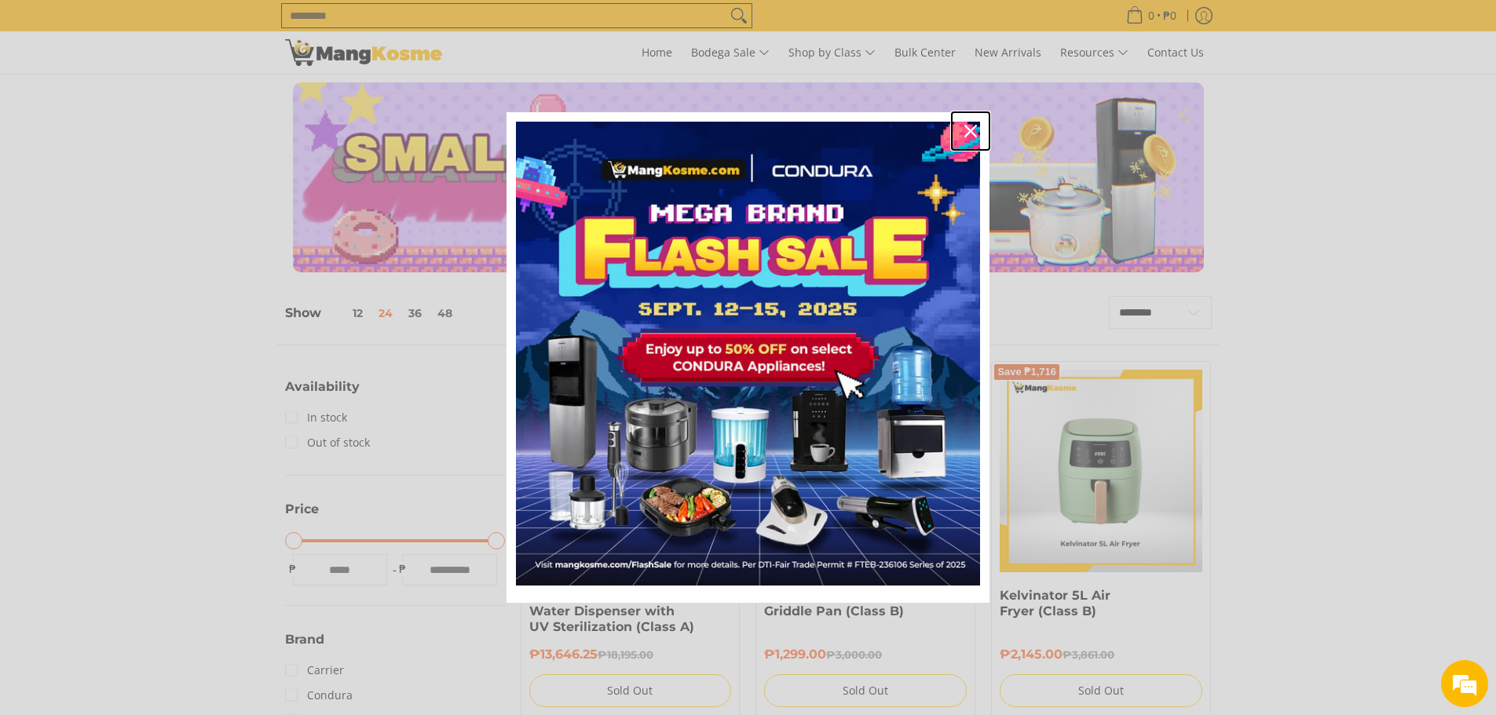
click at [974, 125] on icon "close icon" at bounding box center [970, 131] width 13 height 13
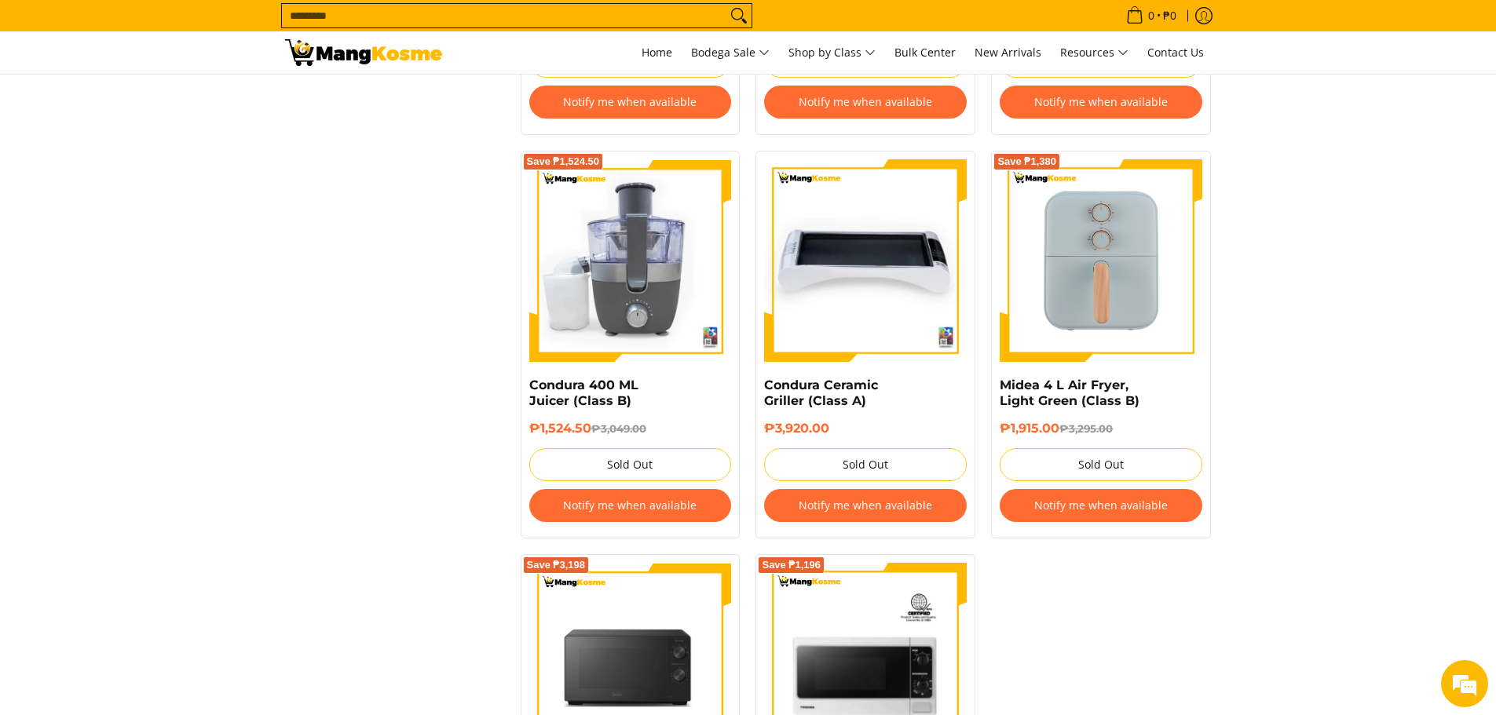
scroll to position [2669, 0]
